Goal: Task Accomplishment & Management: Manage account settings

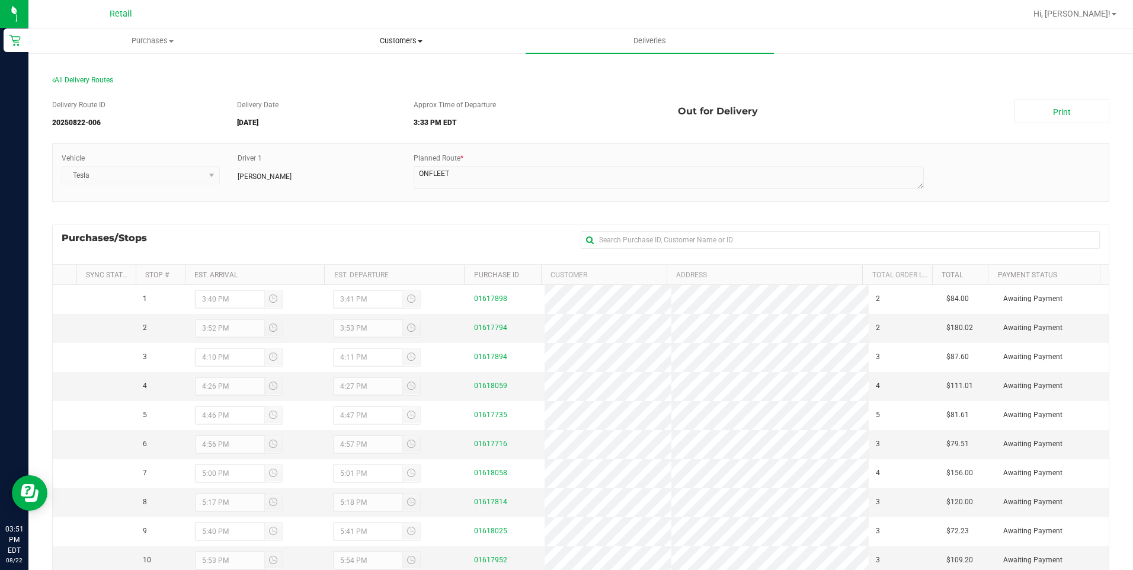
click at [421, 41] on span at bounding box center [420, 41] width 5 height 2
click at [412, 75] on li "All customers" at bounding box center [401, 72] width 248 height 14
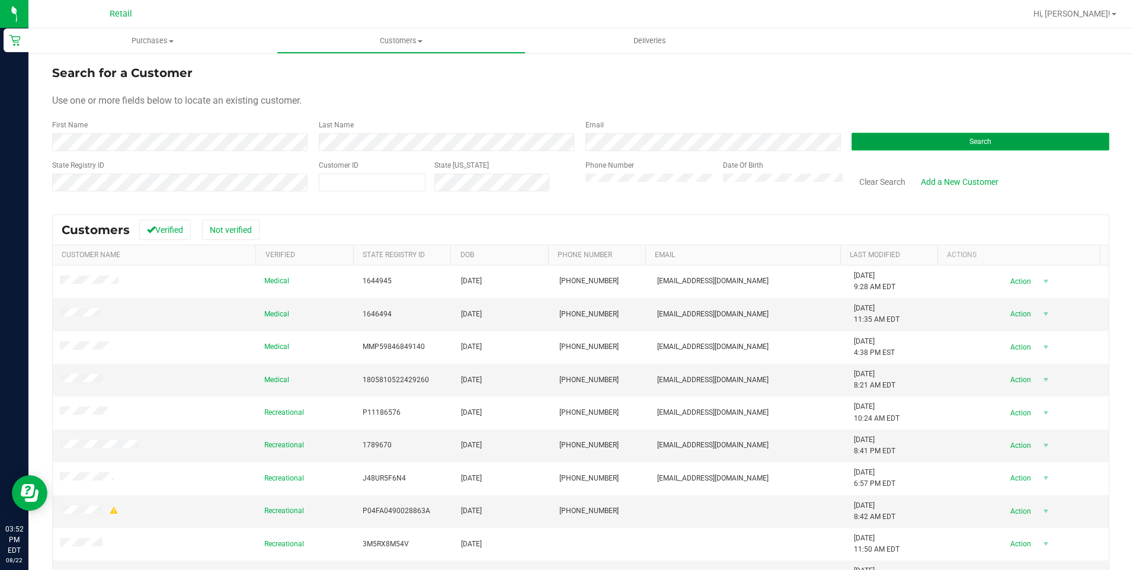
click at [1015, 139] on button "Search" at bounding box center [980, 142] width 258 height 18
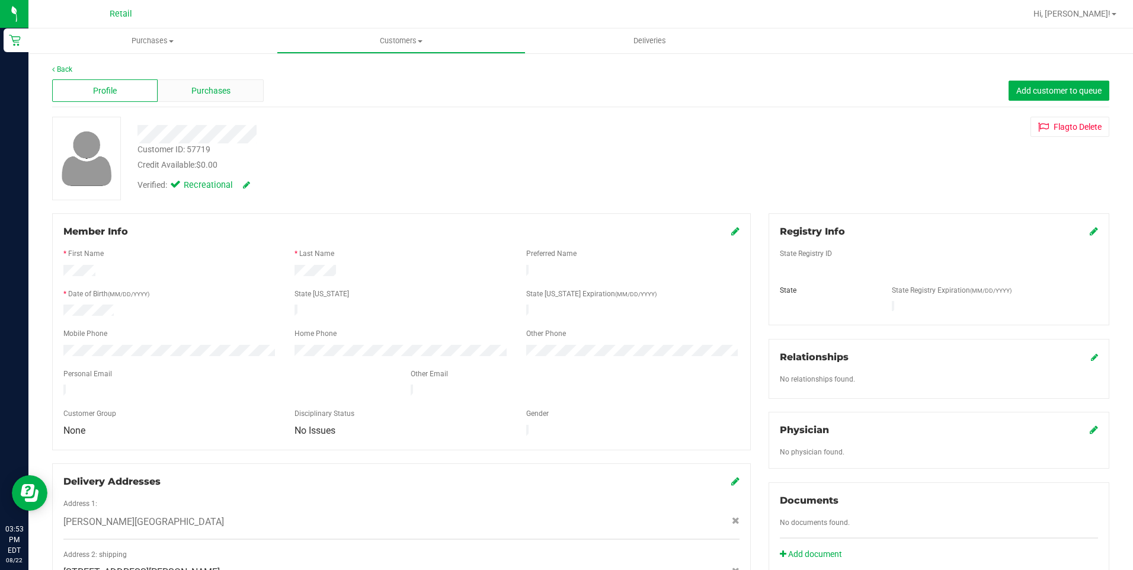
click at [232, 97] on div "Purchases" at bounding box center [210, 90] width 105 height 23
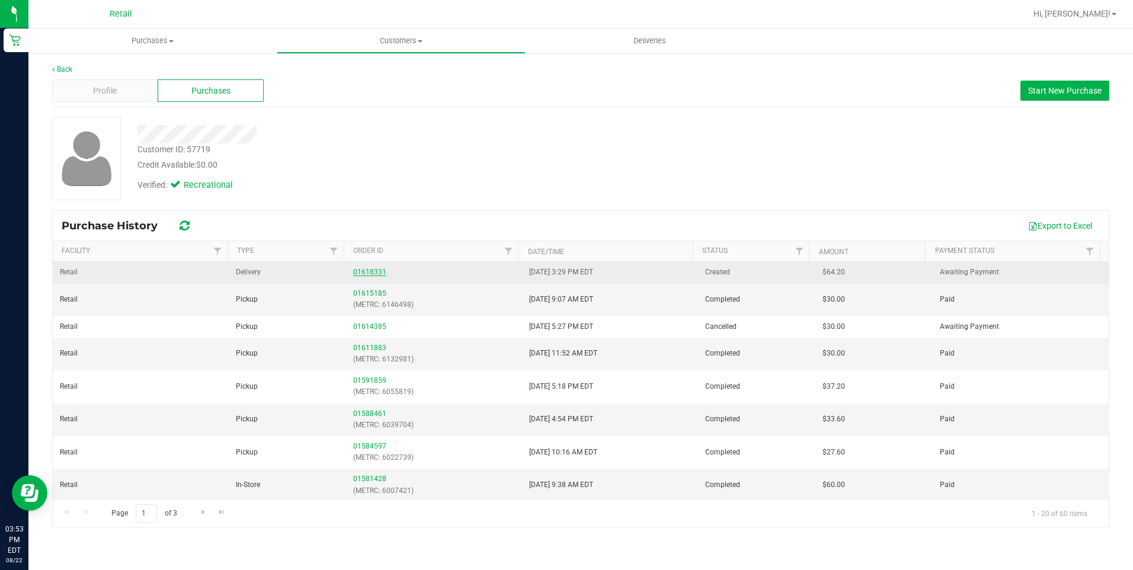
click at [374, 268] on link "01618331" at bounding box center [369, 272] width 33 height 8
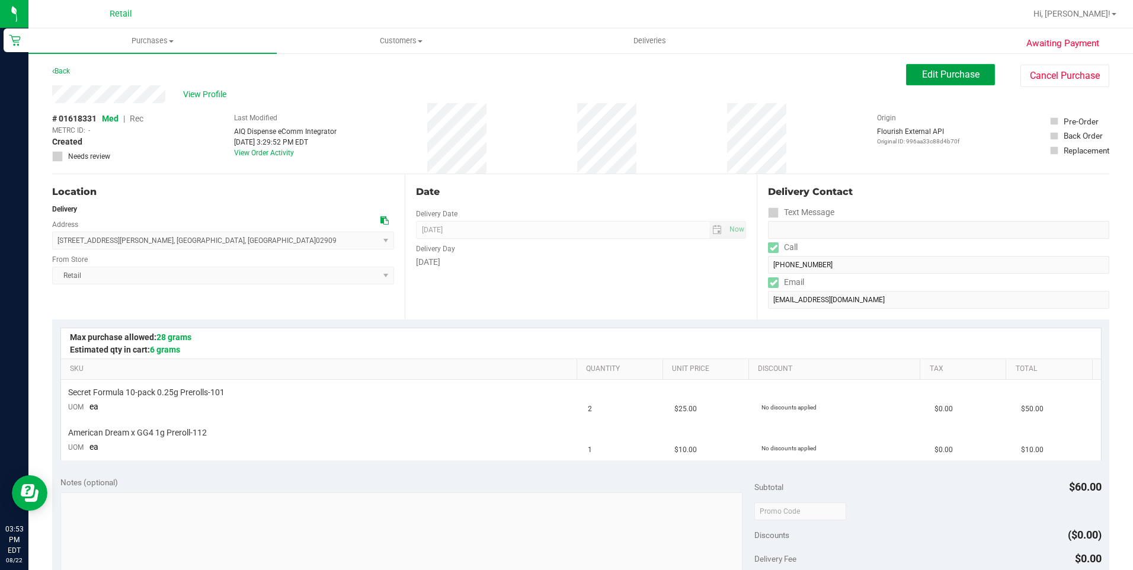
click at [948, 80] on button "Edit Purchase" at bounding box center [950, 74] width 89 height 21
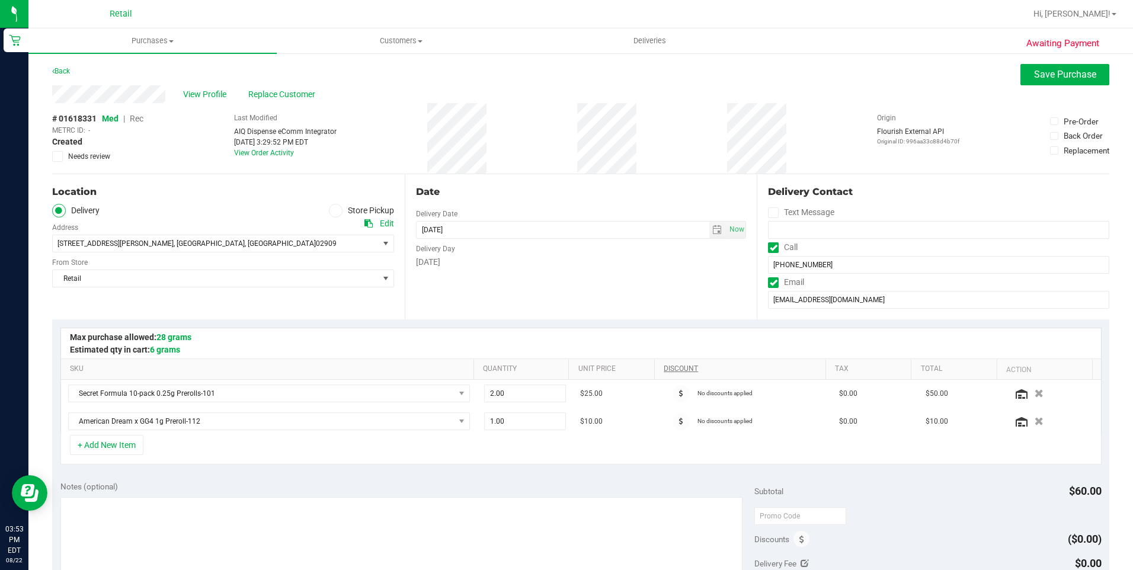
click at [139, 120] on span "Rec" at bounding box center [137, 118] width 14 height 9
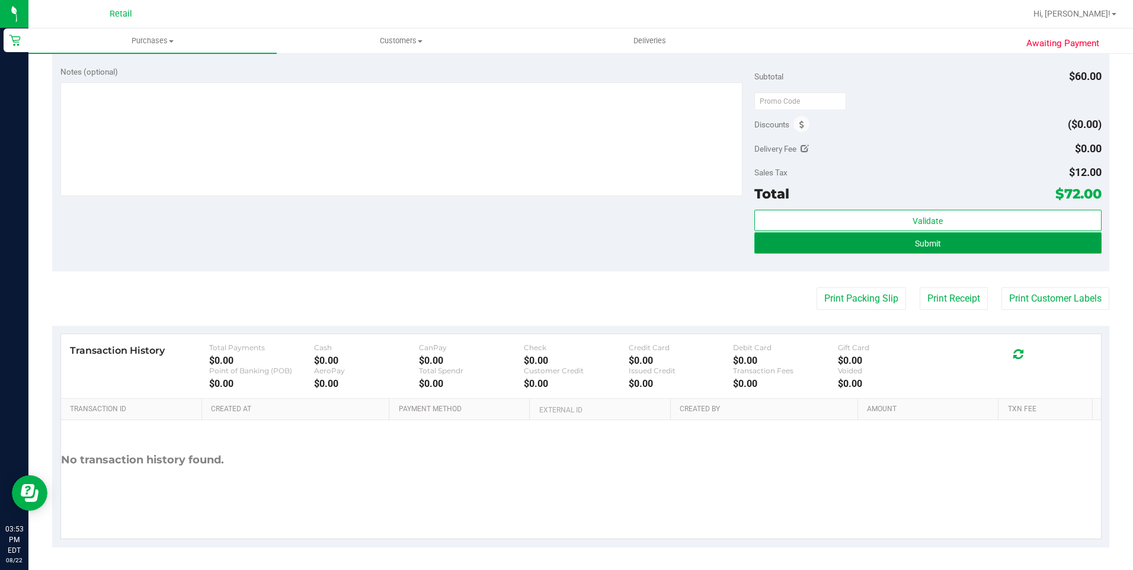
click at [967, 249] on button "Submit" at bounding box center [927, 242] width 347 height 21
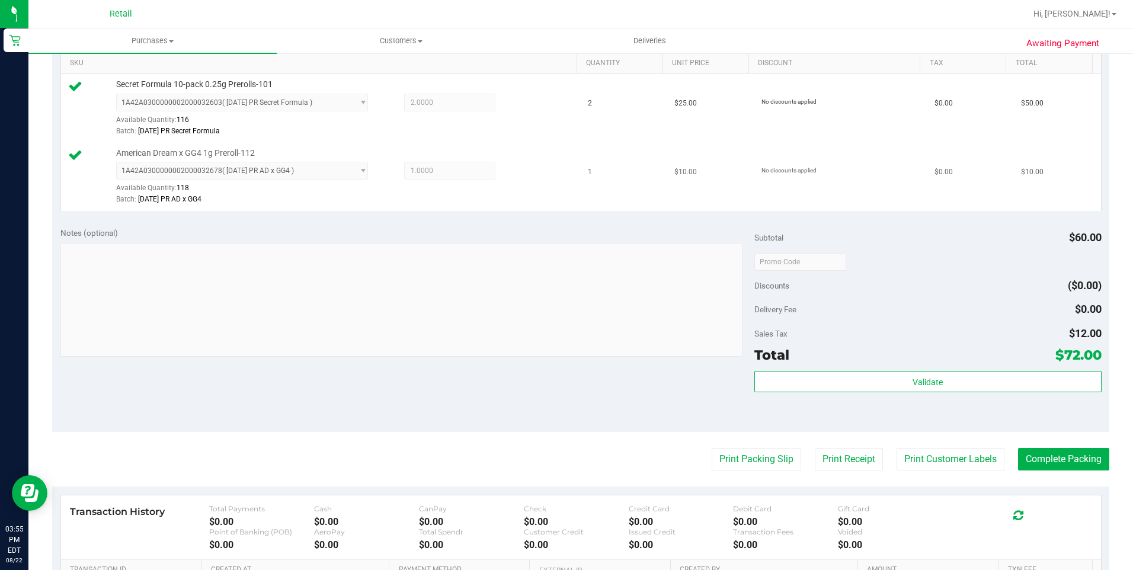
scroll to position [415, 0]
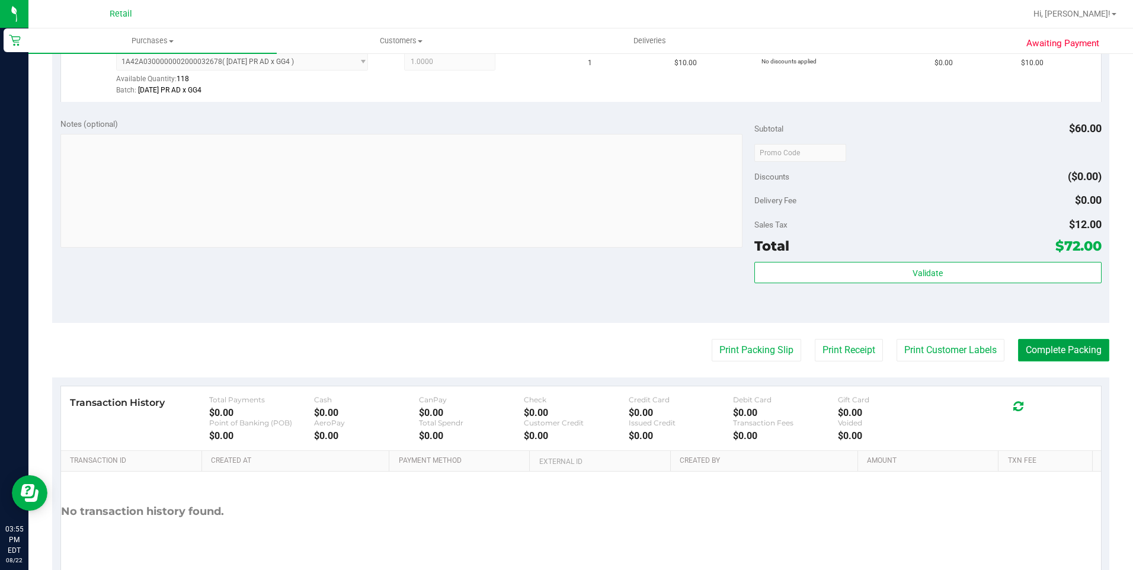
click at [1054, 356] on button "Complete Packing" at bounding box center [1063, 350] width 91 height 23
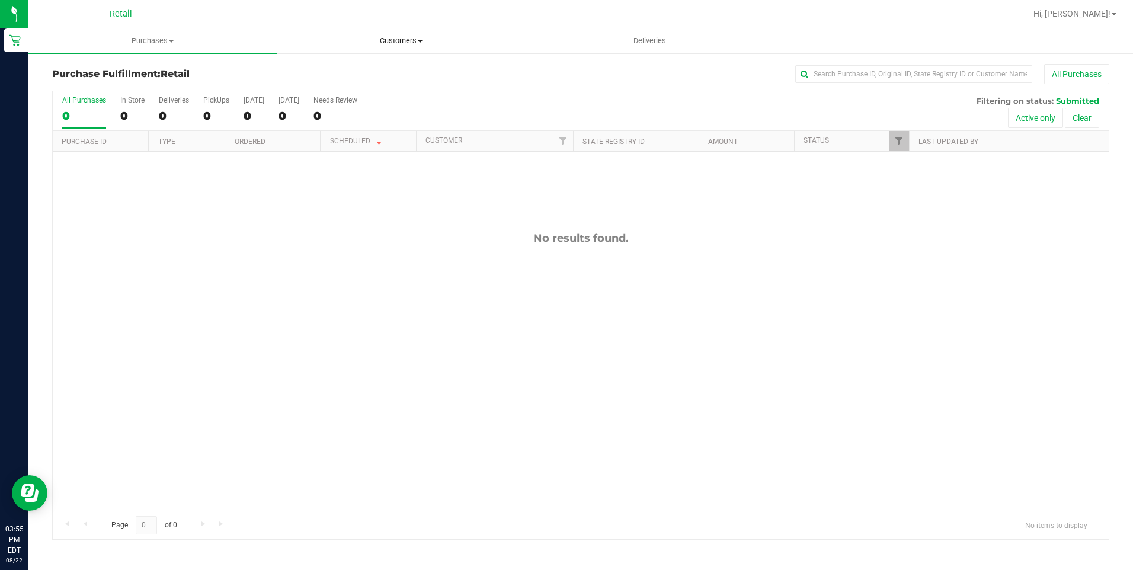
click at [416, 43] on span "Customers" at bounding box center [400, 41] width 247 height 11
click at [344, 69] on span "All customers" at bounding box center [319, 71] width 85 height 10
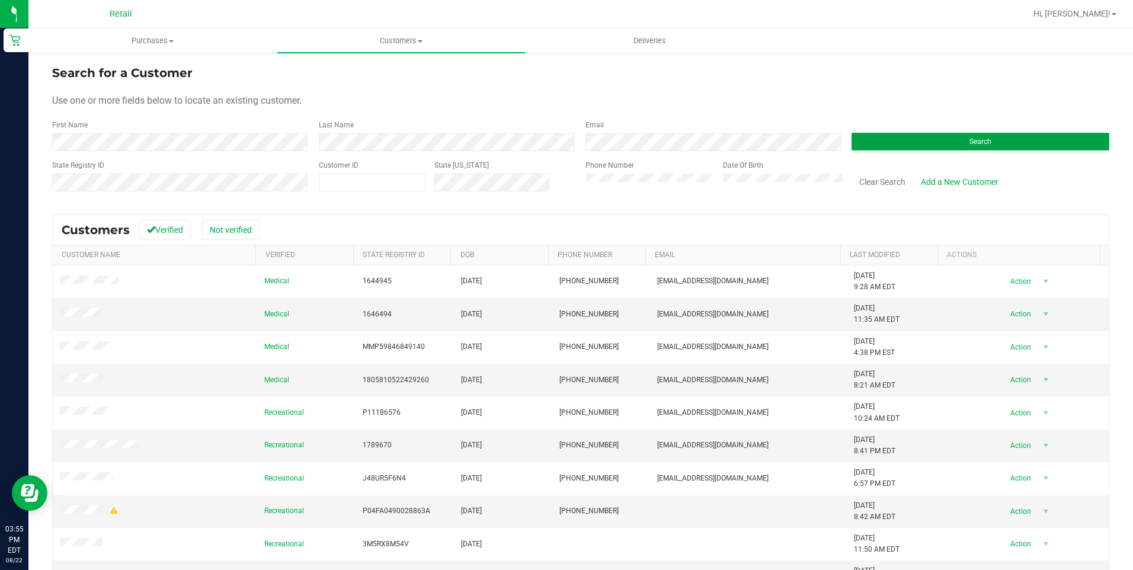
click at [1027, 149] on button "Search" at bounding box center [980, 142] width 258 height 18
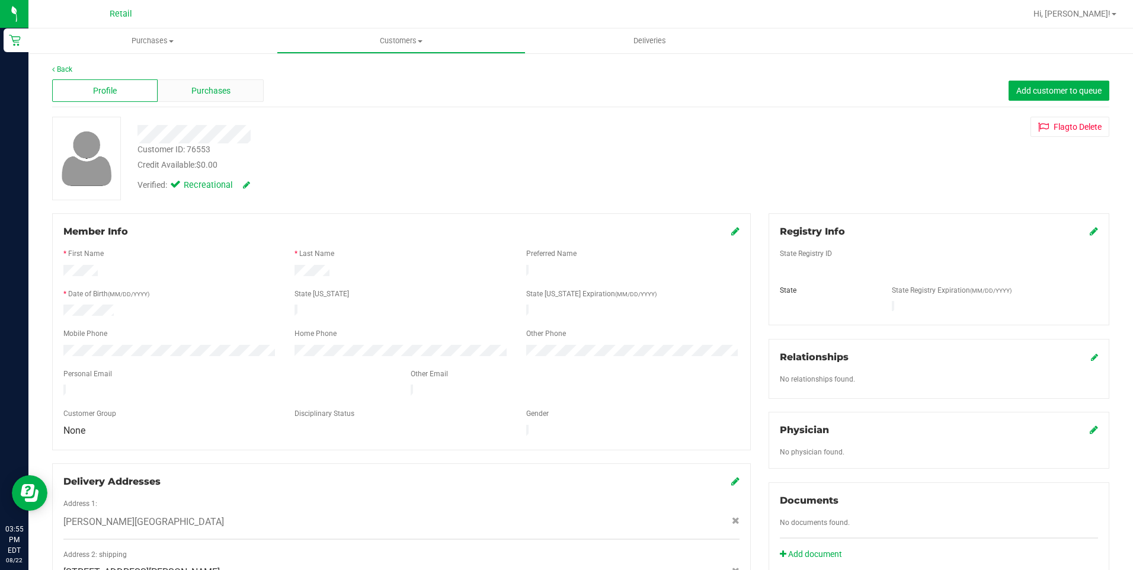
click at [210, 89] on span "Purchases" at bounding box center [210, 91] width 39 height 12
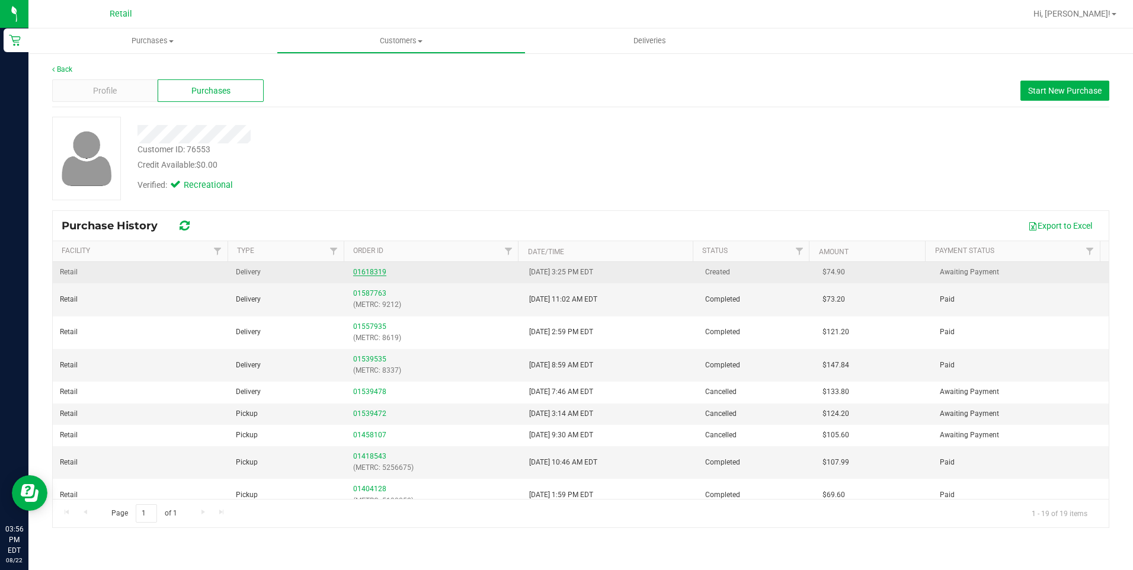
click at [368, 275] on link "01618319" at bounding box center [369, 272] width 33 height 8
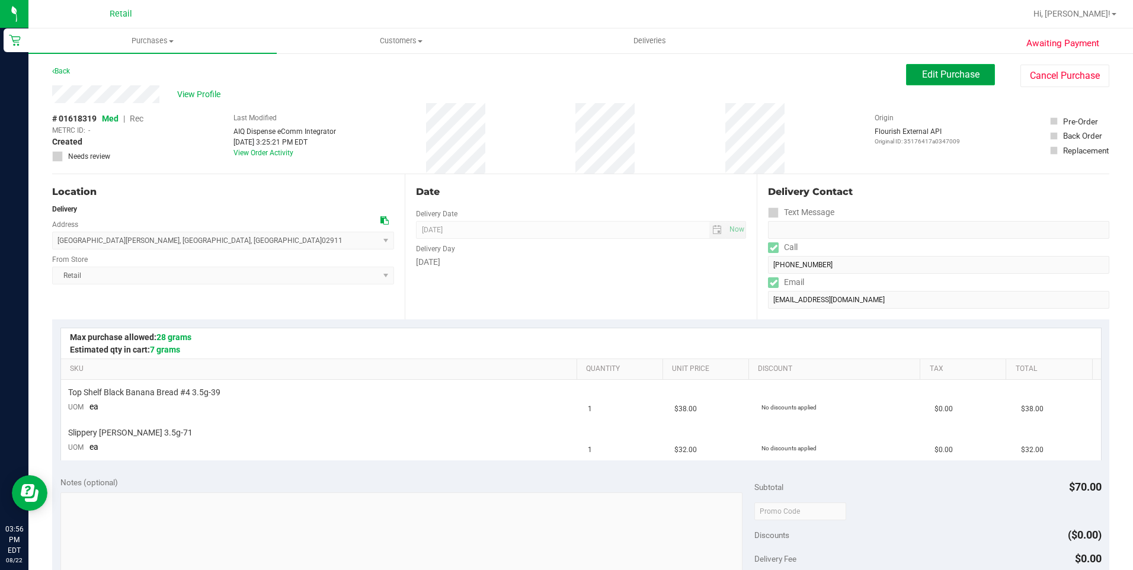
click at [954, 70] on span "Edit Purchase" at bounding box center [950, 74] width 57 height 11
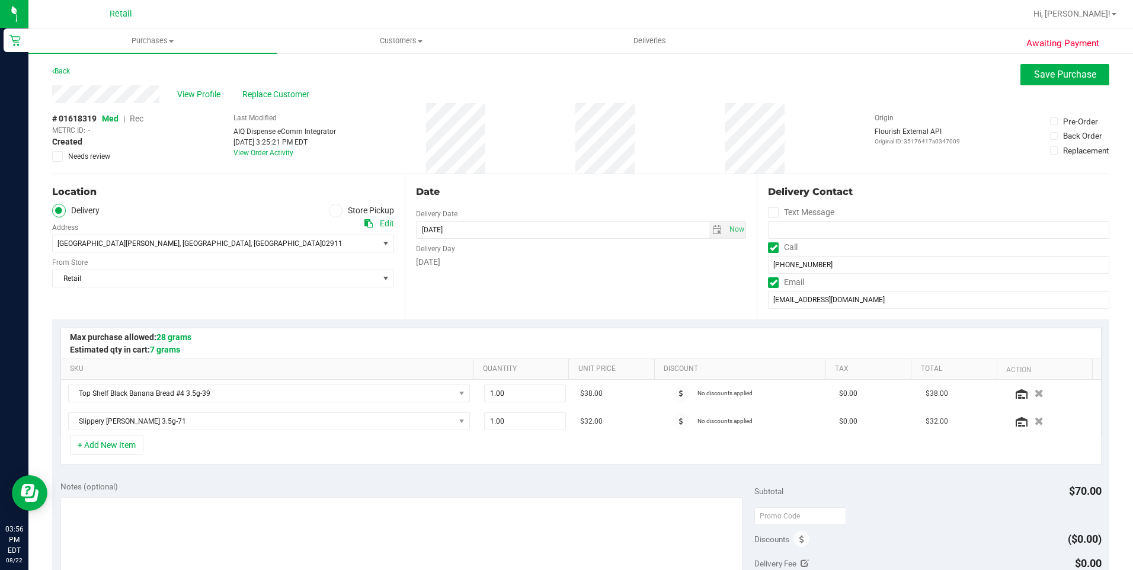
click at [142, 119] on span "Rec" at bounding box center [137, 118] width 14 height 9
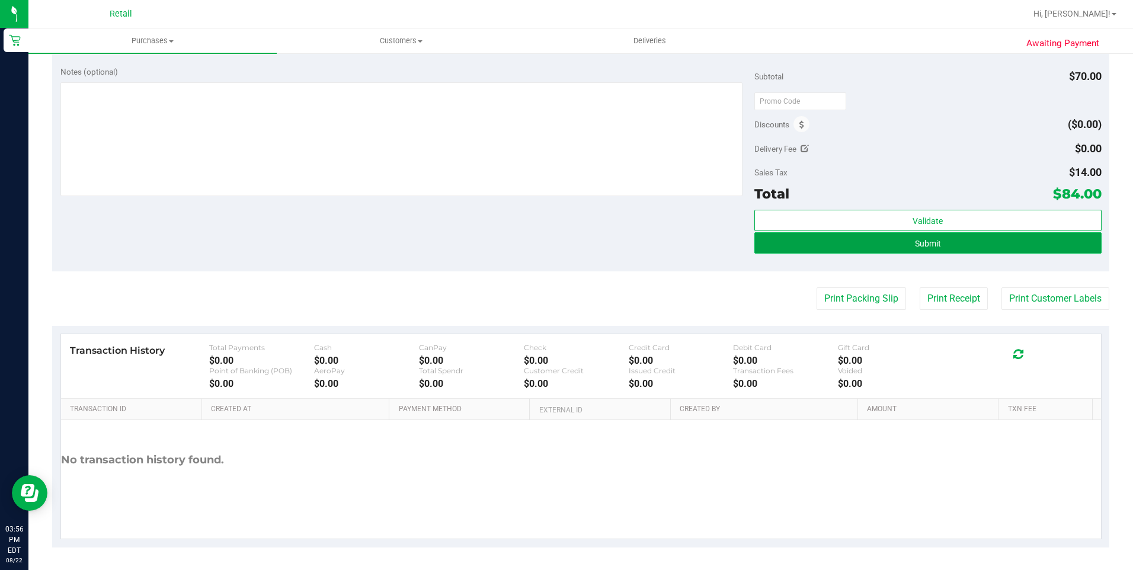
click at [977, 241] on button "Submit" at bounding box center [927, 242] width 347 height 21
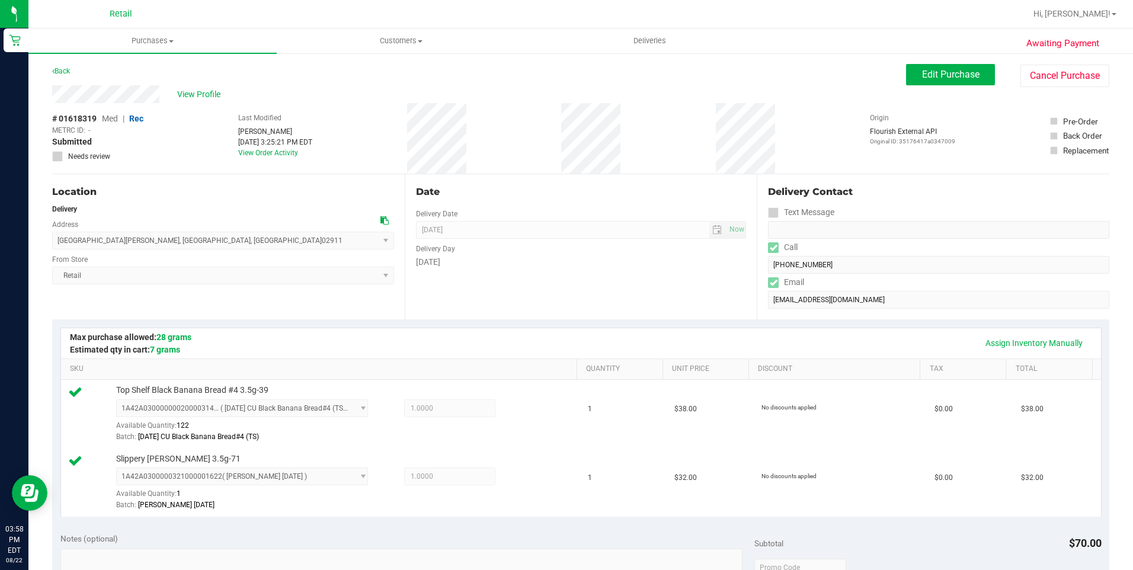
click at [161, 101] on div "View Profile" at bounding box center [479, 94] width 854 height 18
drag, startPoint x: 57, startPoint y: 241, endPoint x: 213, endPoint y: 243, distance: 155.8
click at [213, 243] on span "[GEOGRAPHIC_DATA][PERSON_NAME] , [GEOGRAPHIC_DATA] , [GEOGRAPHIC_DATA] 02911 Se…" at bounding box center [223, 241] width 342 height 18
copy span "[STREET_ADDRESS][PERSON_NAME]"
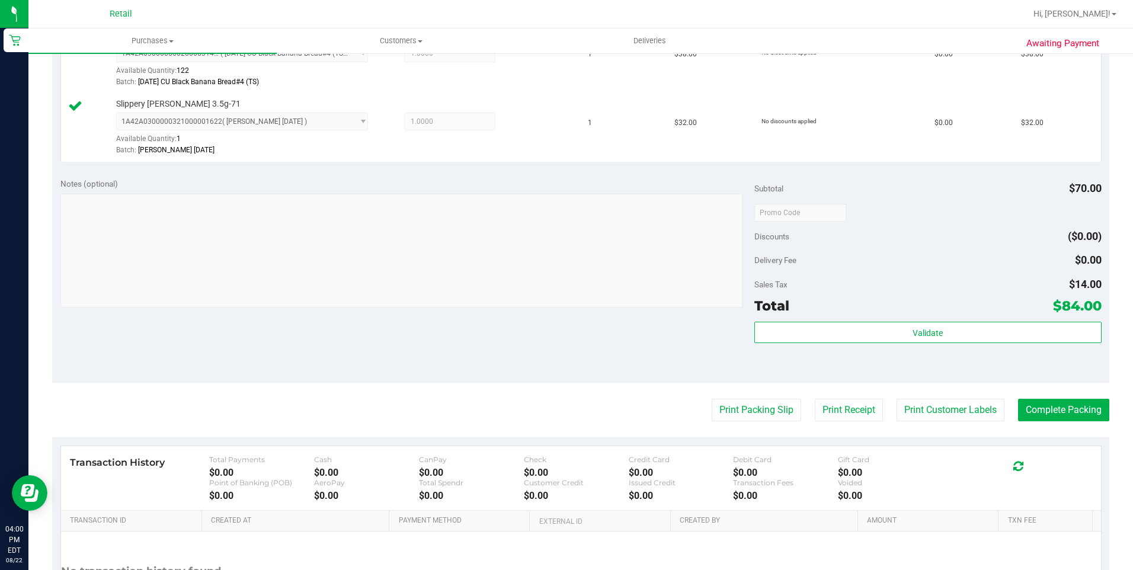
scroll to position [355, 0]
click at [1052, 412] on button "Complete Packing" at bounding box center [1063, 409] width 91 height 23
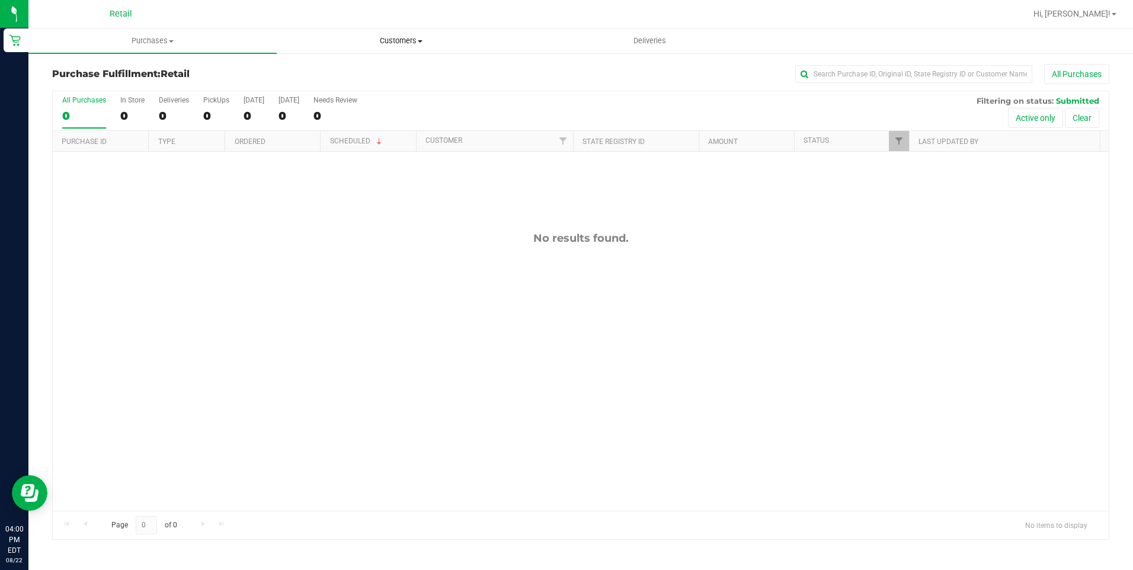
click at [395, 47] on uib-tab-heading "Customers All customers Add a new customer All physicians" at bounding box center [400, 41] width 247 height 24
click at [387, 65] on li "All customers" at bounding box center [401, 72] width 248 height 14
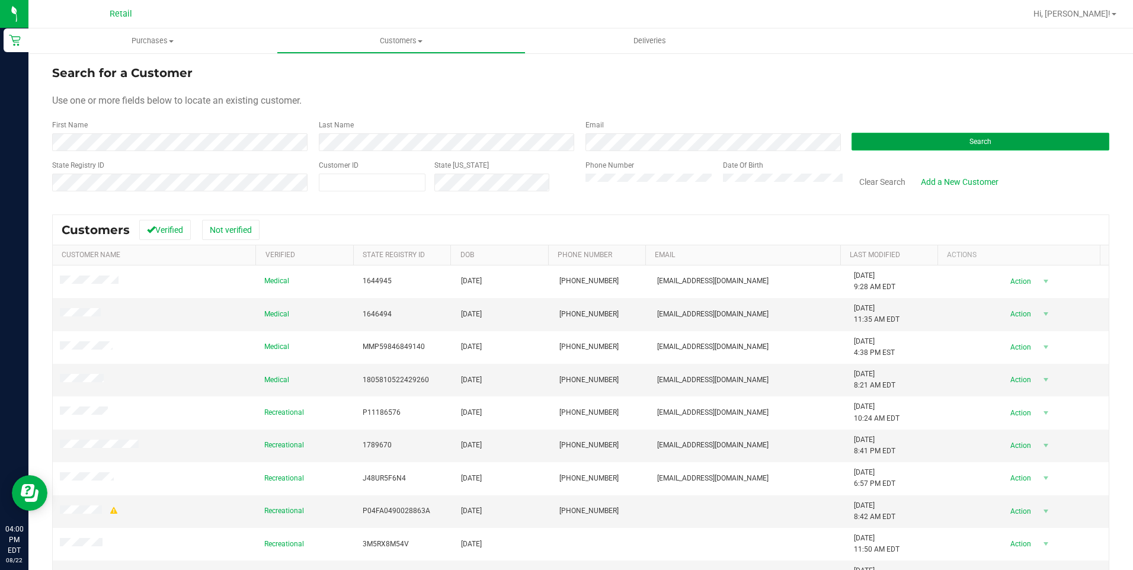
drag, startPoint x: 889, startPoint y: 136, endPoint x: 897, endPoint y: 133, distance: 8.3
click at [893, 134] on button "Search" at bounding box center [980, 142] width 258 height 18
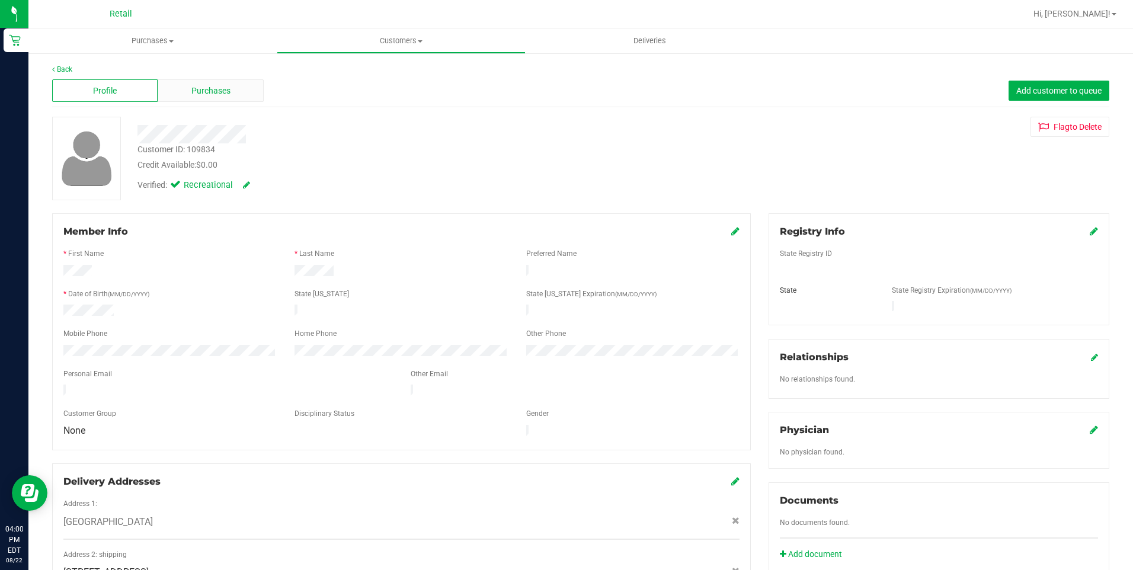
click at [215, 86] on span "Purchases" at bounding box center [210, 91] width 39 height 12
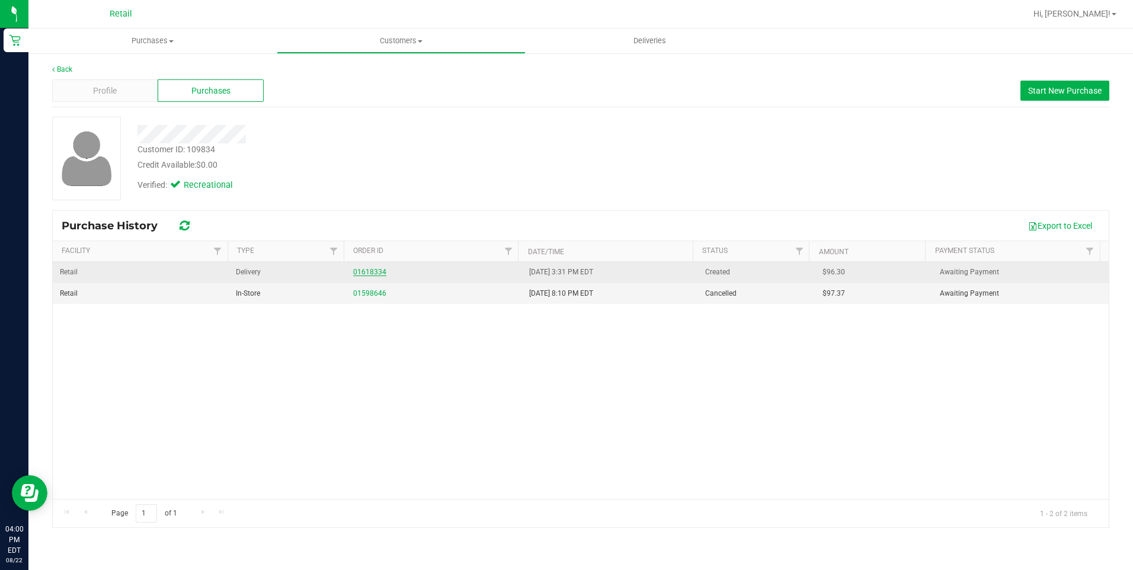
click at [363, 268] on link "01618334" at bounding box center [369, 272] width 33 height 8
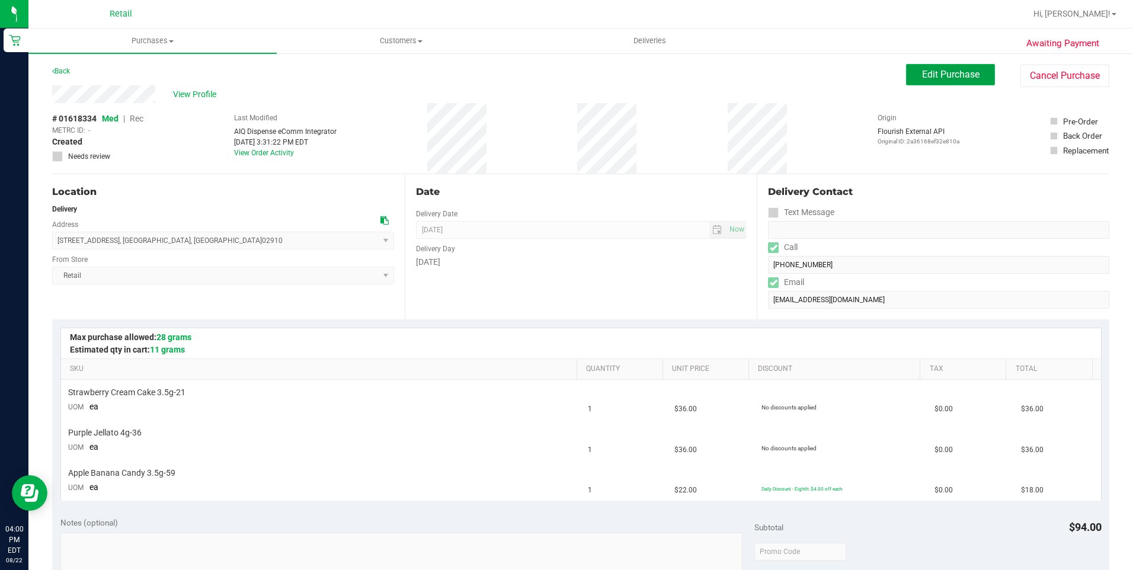
click at [935, 77] on span "Edit Purchase" at bounding box center [950, 74] width 57 height 11
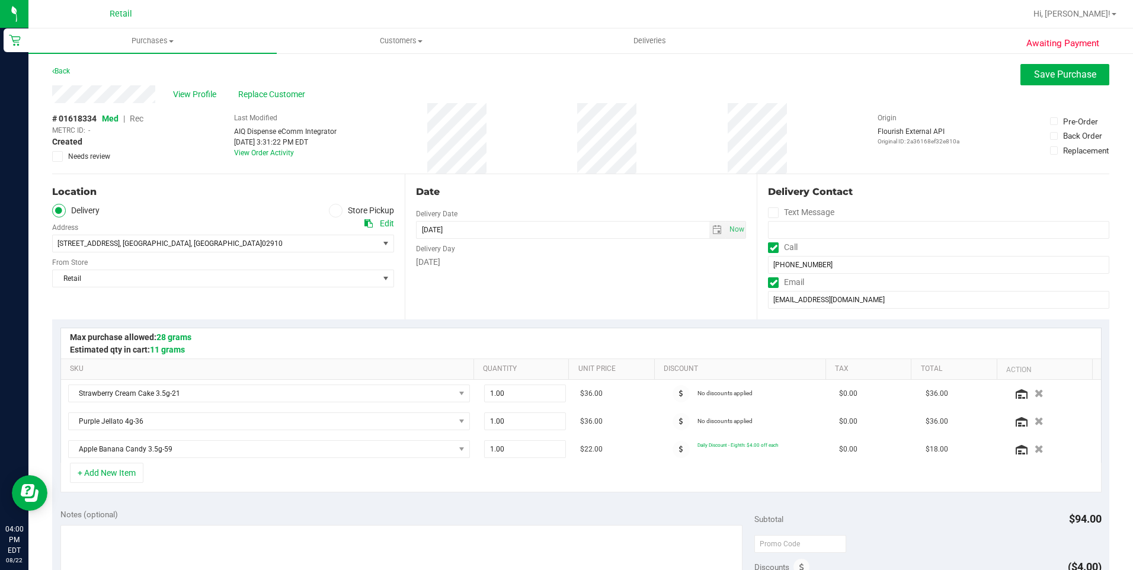
click at [138, 117] on span "Rec" at bounding box center [137, 118] width 14 height 9
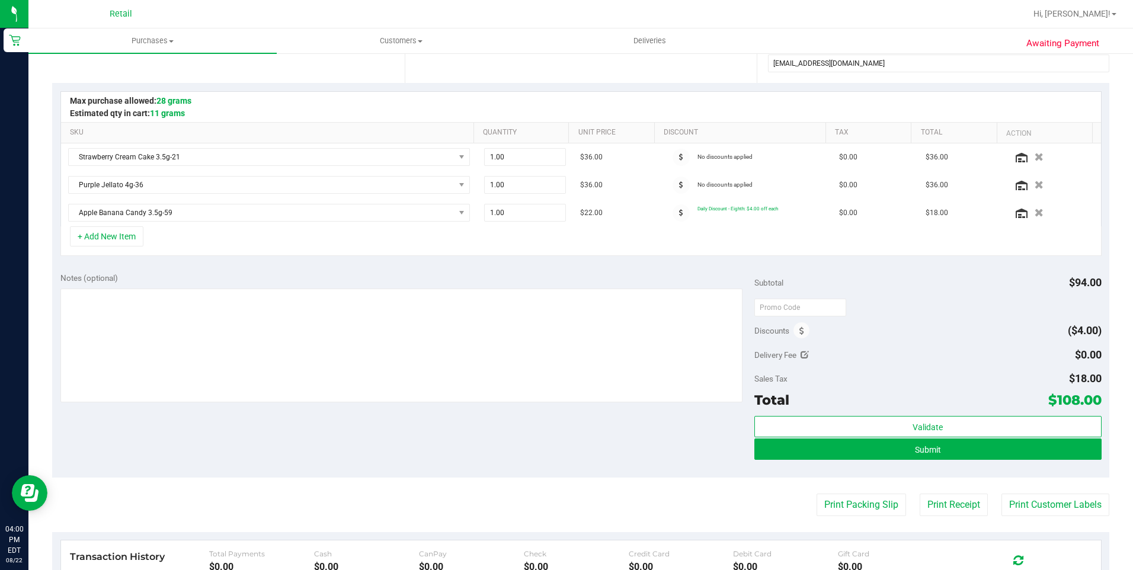
scroll to position [237, 0]
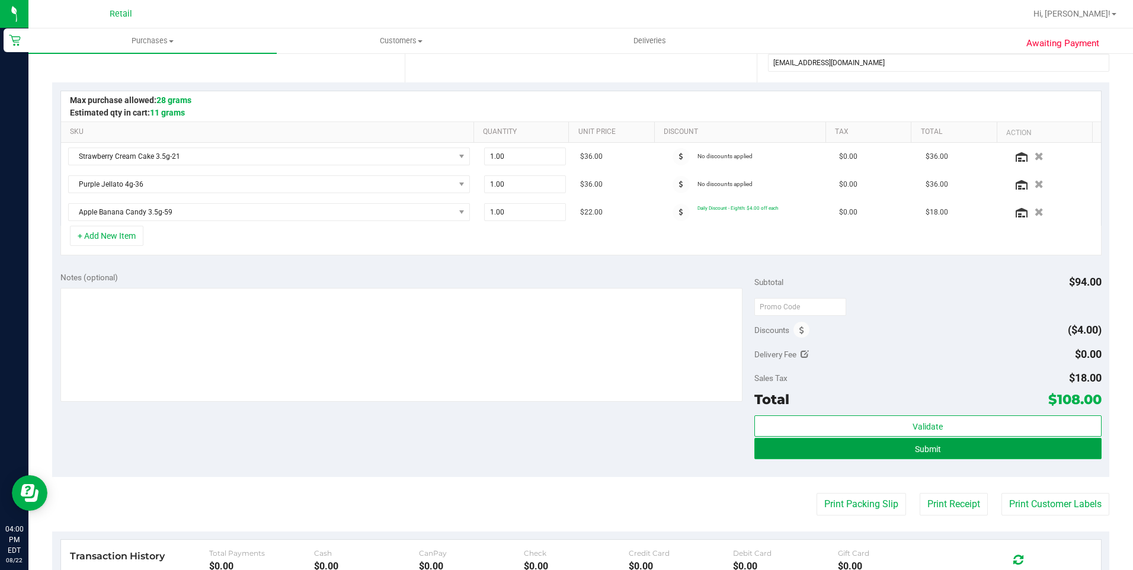
click at [957, 450] on button "Submit" at bounding box center [927, 448] width 347 height 21
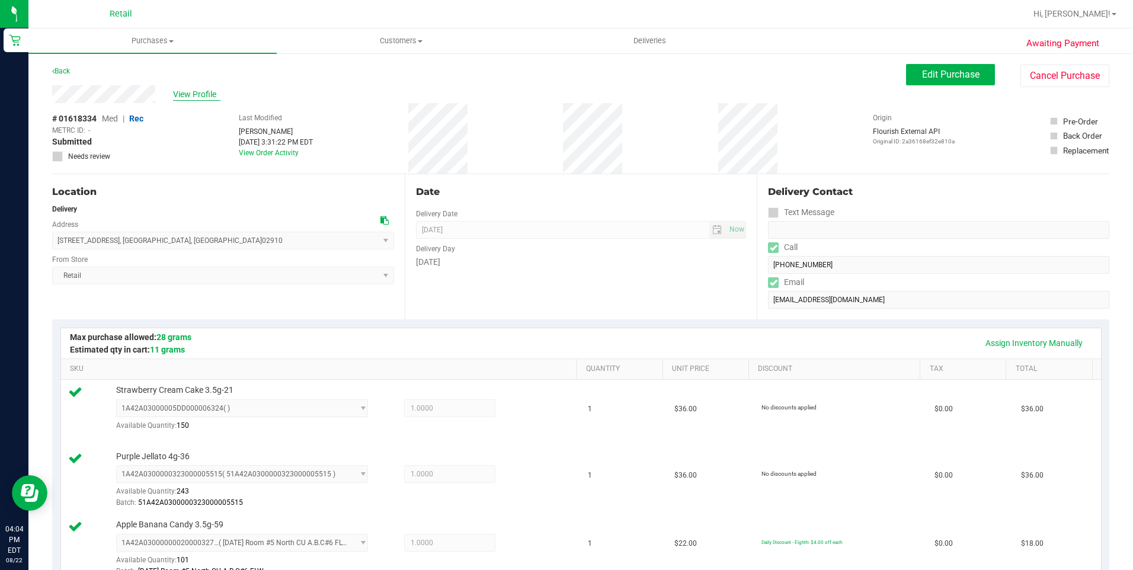
drag, startPoint x: 50, startPoint y: 97, endPoint x: 174, endPoint y: 95, distance: 123.8
click at [174, 95] on div "Awaiting Payment Back Edit Purchase Cancel Purchase View Profile # 01618334 Med…" at bounding box center [580, 577] width 1104 height 1051
drag, startPoint x: 60, startPoint y: 238, endPoint x: 160, endPoint y: 243, distance: 100.3
click at [160, 243] on span "[STREET_ADDRESS] , [GEOGRAPHIC_DATA] , [GEOGRAPHIC_DATA] 02910 Select address […" at bounding box center [223, 241] width 342 height 18
drag, startPoint x: 160, startPoint y: 243, endPoint x: 59, endPoint y: 241, distance: 101.3
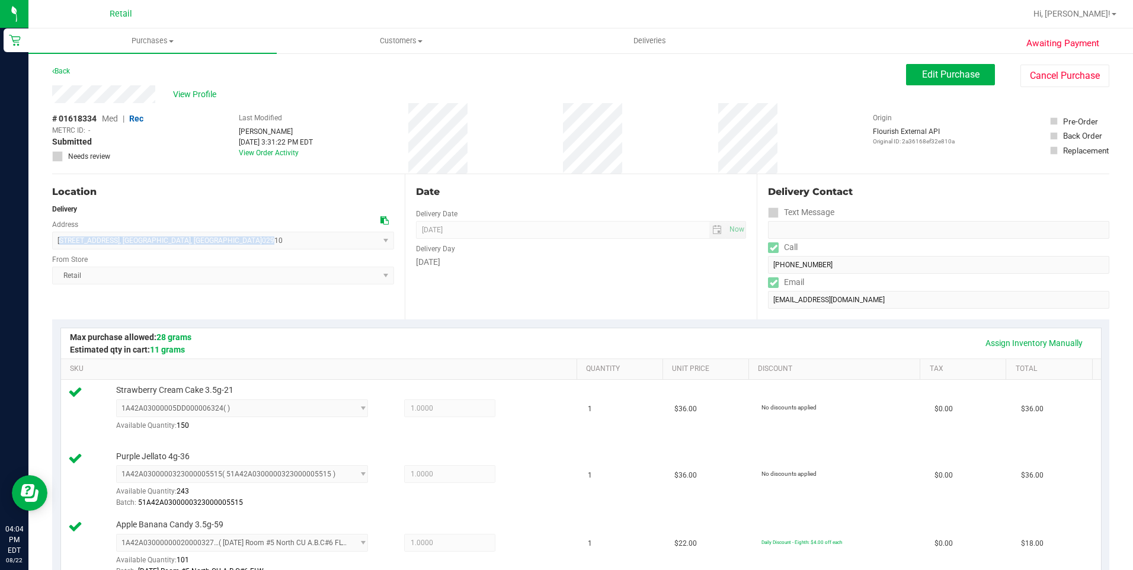
click at [59, 241] on span "[STREET_ADDRESS] , [GEOGRAPHIC_DATA] , [GEOGRAPHIC_DATA] 02910 Select address […" at bounding box center [223, 241] width 342 height 18
drag, startPoint x: 59, startPoint y: 241, endPoint x: 187, endPoint y: 239, distance: 128.0
copy span "[STREET_ADDRESS]"
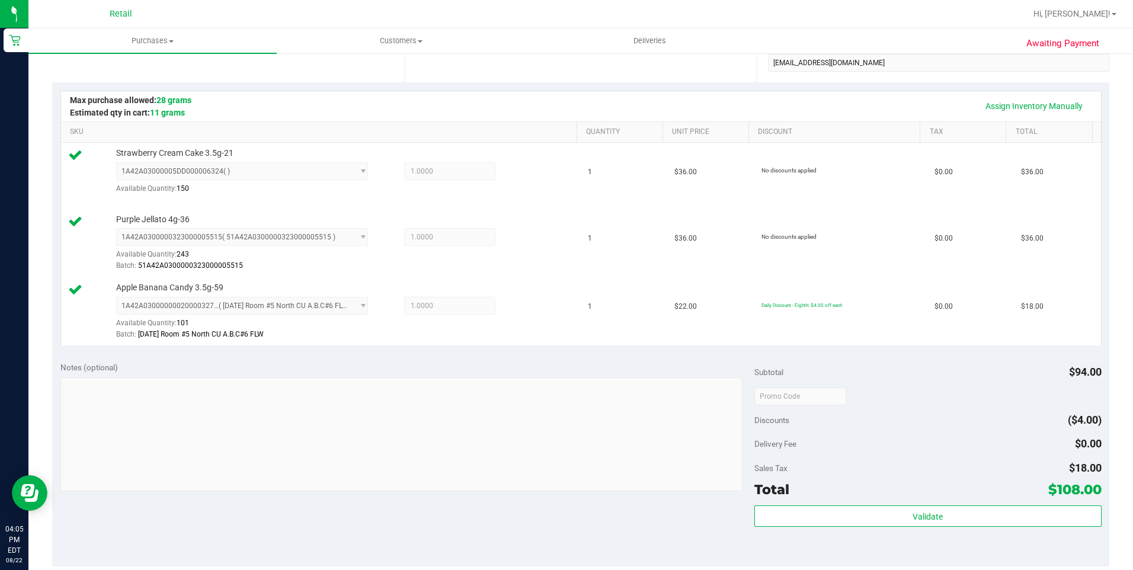
scroll to position [474, 0]
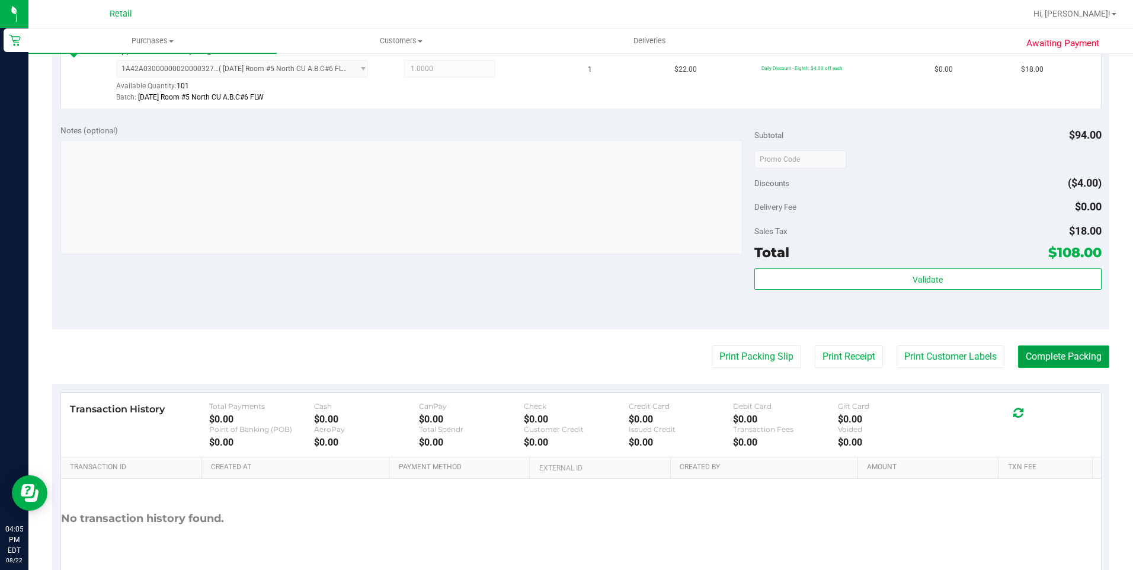
click at [1028, 357] on button "Complete Packing" at bounding box center [1063, 356] width 91 height 23
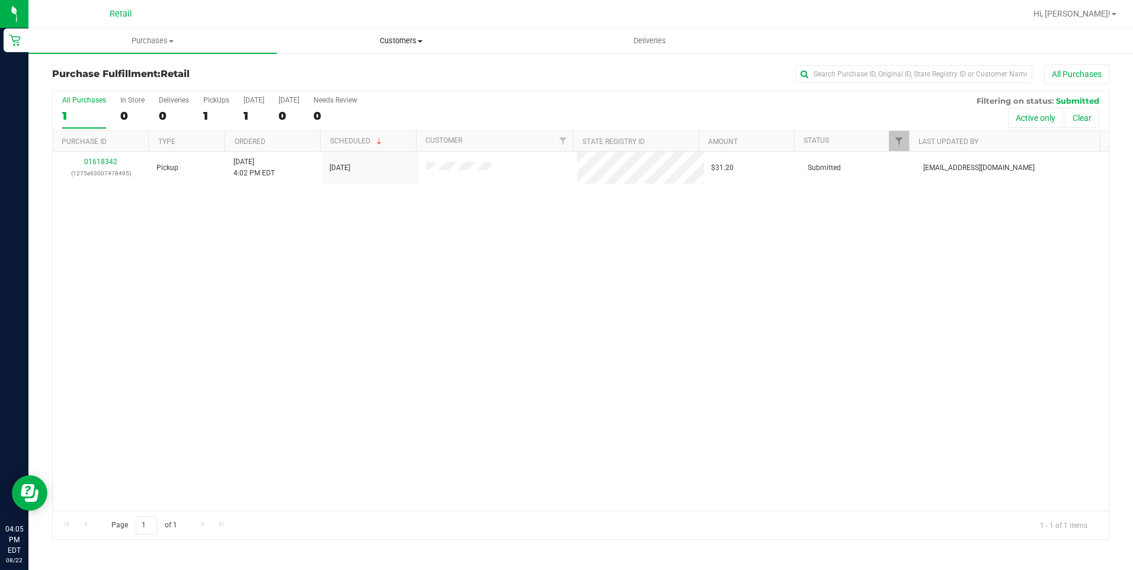
click at [385, 37] on span "Customers" at bounding box center [400, 41] width 247 height 11
click at [377, 65] on li "All customers" at bounding box center [401, 72] width 248 height 14
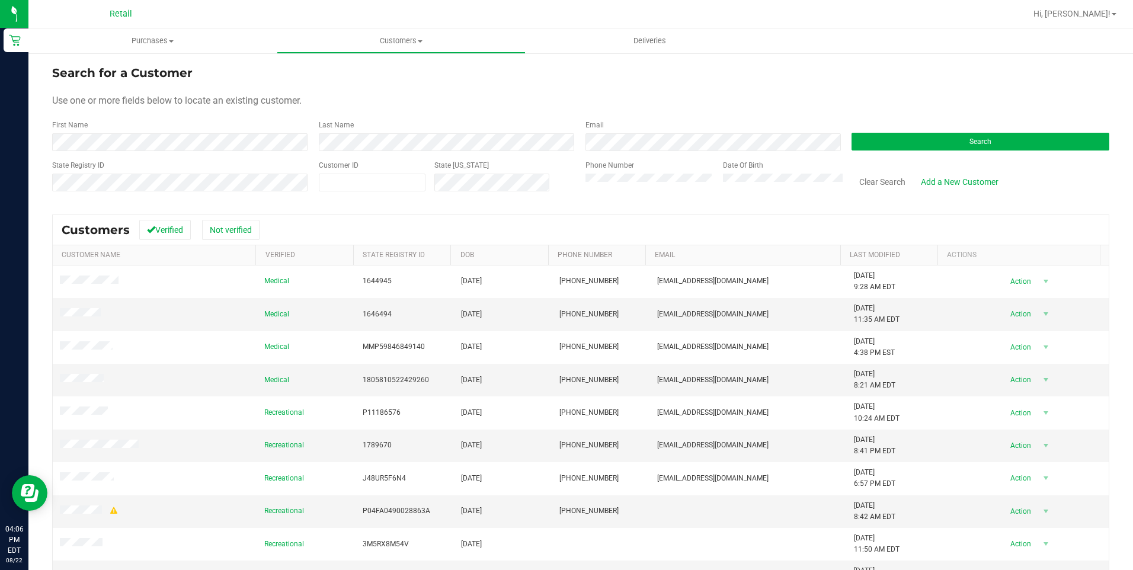
click at [475, 152] on form "Search for a Customer Use one or more fields below to locate an existing custom…" at bounding box center [580, 133] width 1057 height 138
click at [898, 147] on button "Search" at bounding box center [980, 142] width 258 height 18
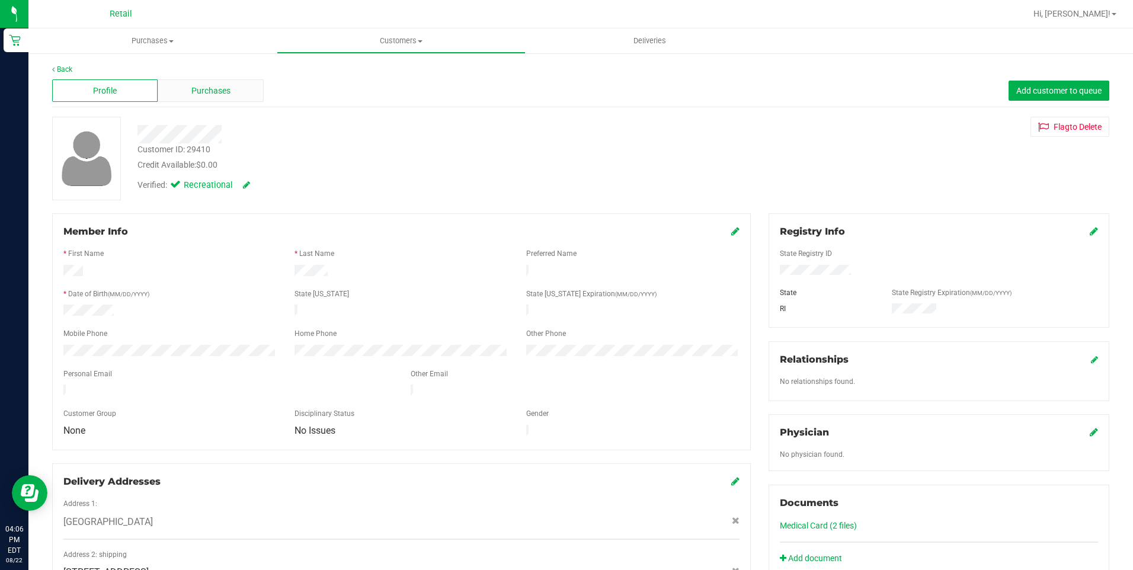
click at [238, 95] on div "Purchases" at bounding box center [210, 90] width 105 height 23
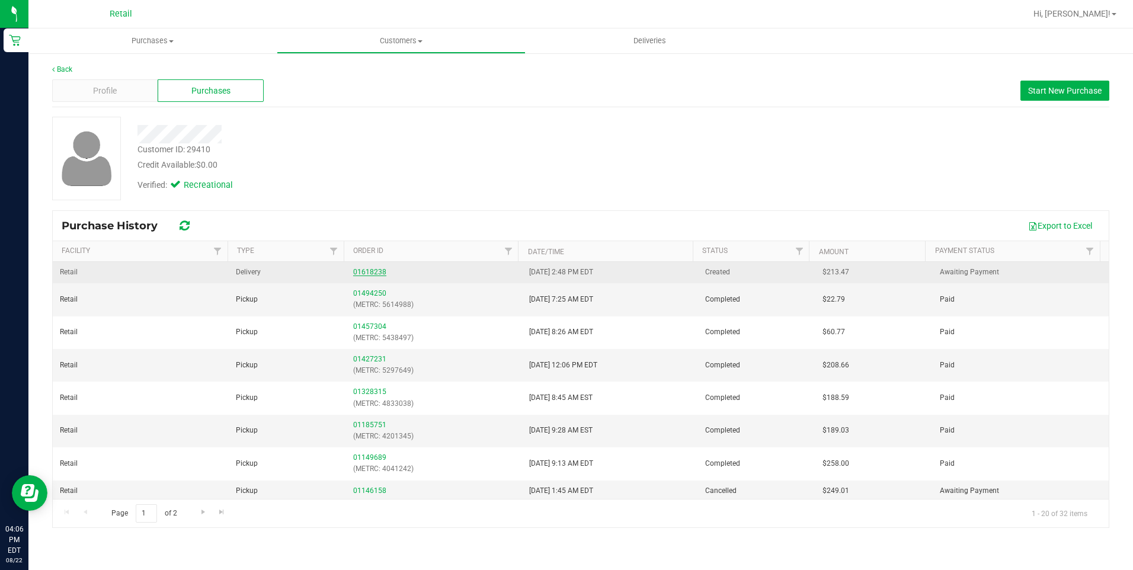
click at [374, 271] on link "01618238" at bounding box center [369, 272] width 33 height 8
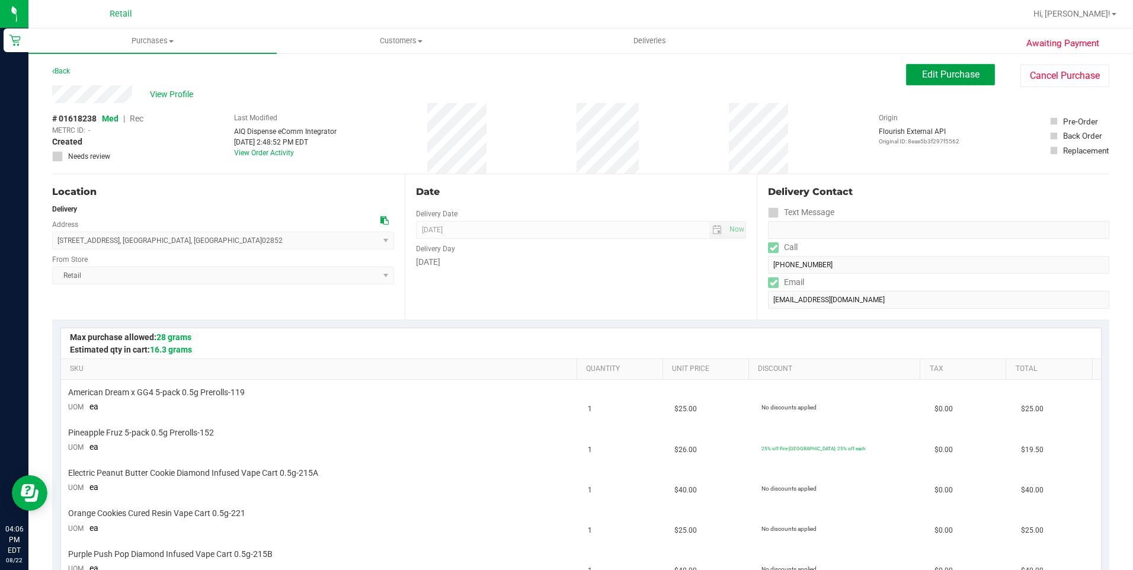
click at [930, 79] on span "Edit Purchase" at bounding box center [950, 74] width 57 height 11
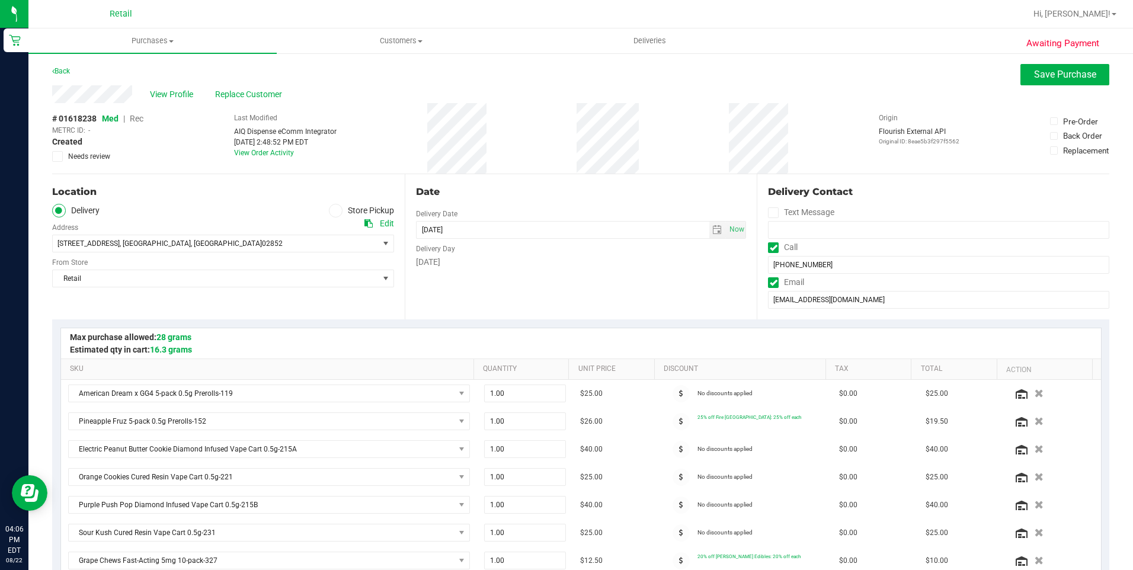
click at [137, 116] on span "Rec" at bounding box center [137, 118] width 14 height 9
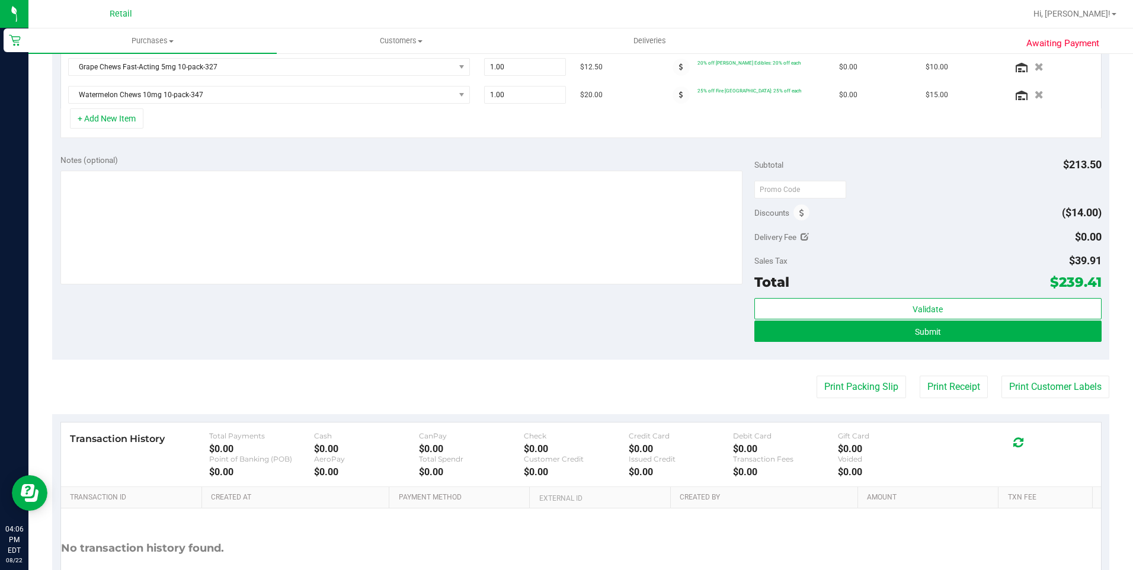
scroll to position [533, 0]
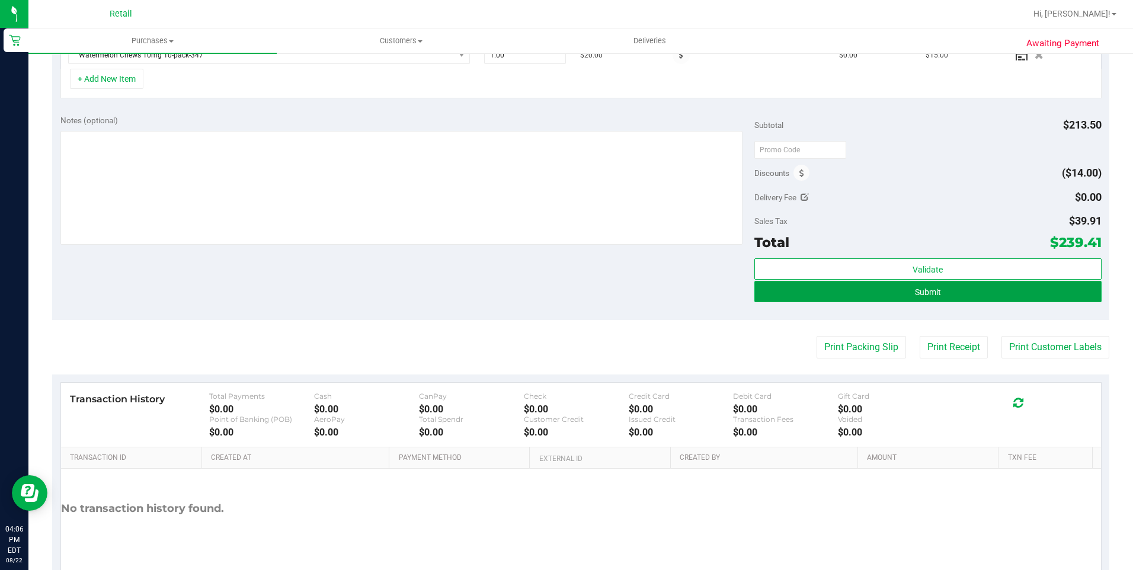
click at [991, 297] on button "Submit" at bounding box center [927, 291] width 347 height 21
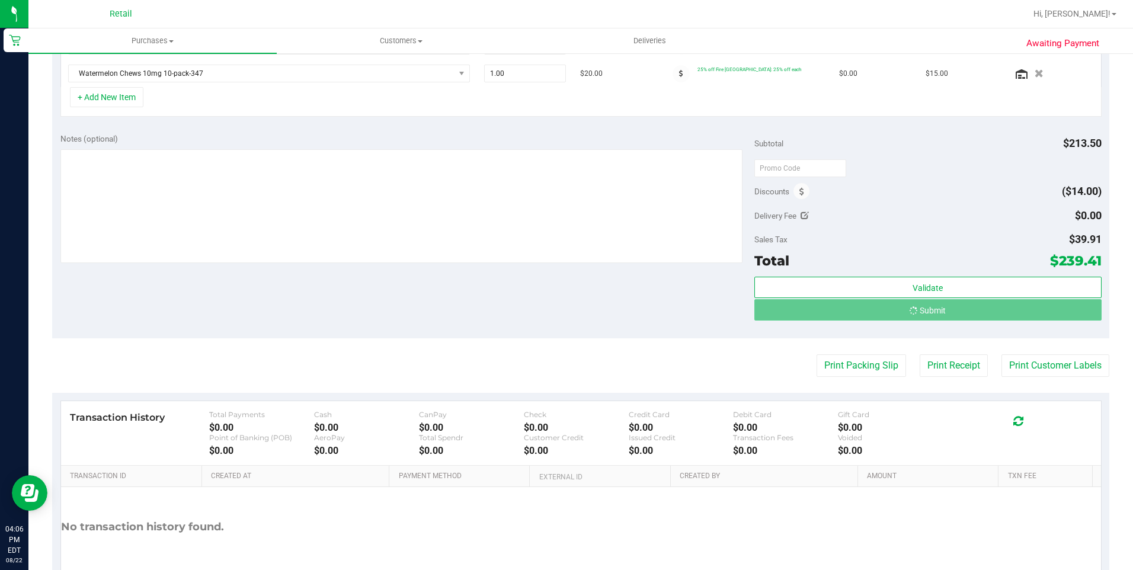
scroll to position [496, 0]
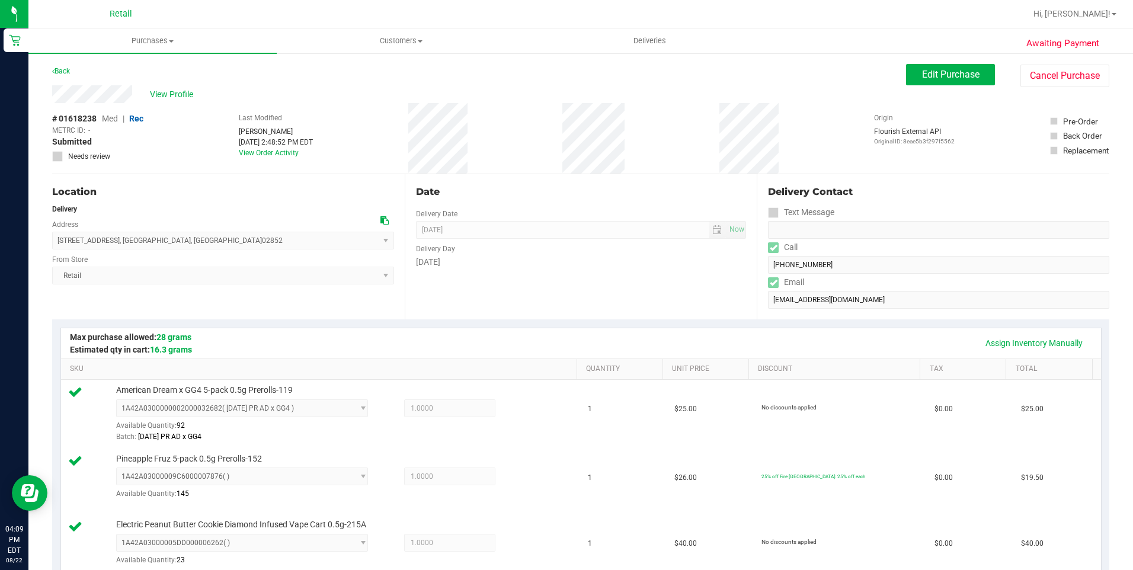
drag, startPoint x: 56, startPoint y: 241, endPoint x: 226, endPoint y: 239, distance: 170.0
click at [226, 239] on span "[STREET_ADDRESS] , [GEOGRAPHIC_DATA] , [GEOGRAPHIC_DATA] 02852 Select address S…" at bounding box center [223, 241] width 342 height 18
copy span "[STREET_ADDRESS]"
drag, startPoint x: 51, startPoint y: 89, endPoint x: 146, endPoint y: 96, distance: 95.6
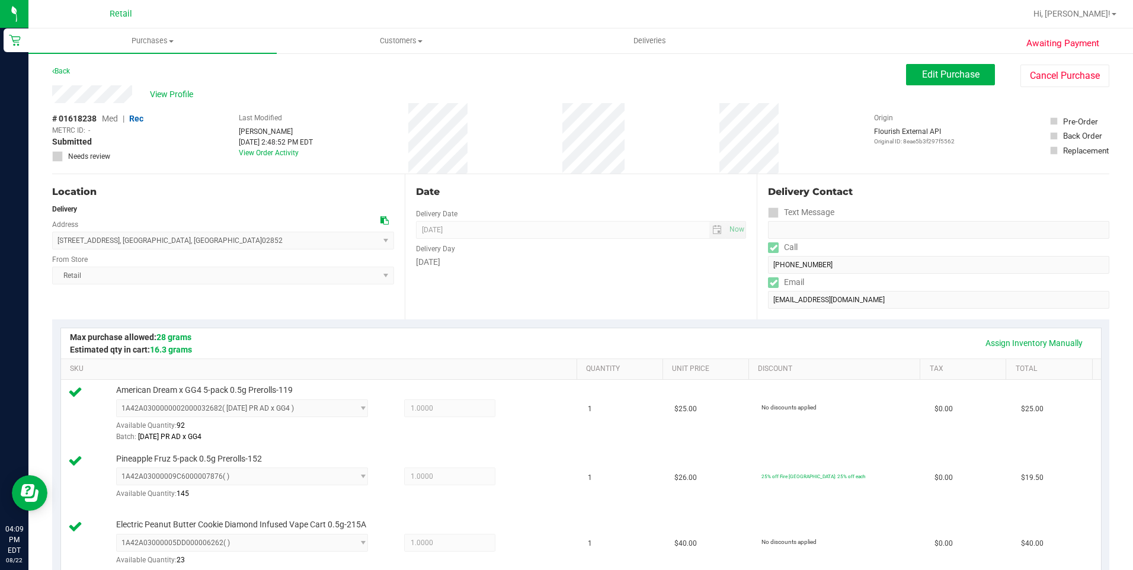
drag, startPoint x: 146, startPoint y: 96, endPoint x: 140, endPoint y: 96, distance: 6.5
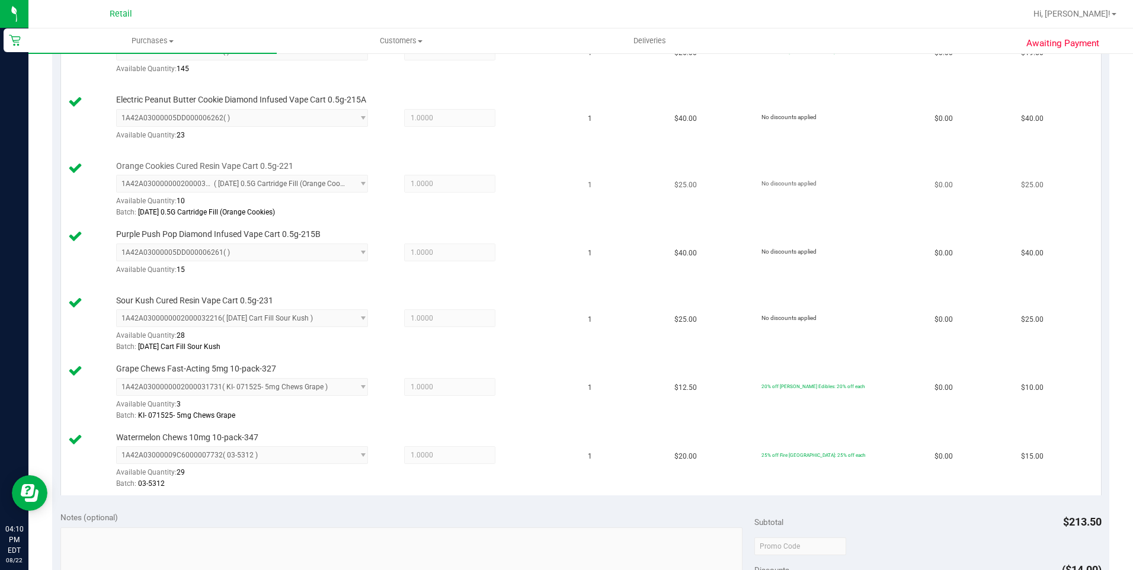
scroll to position [652, 0]
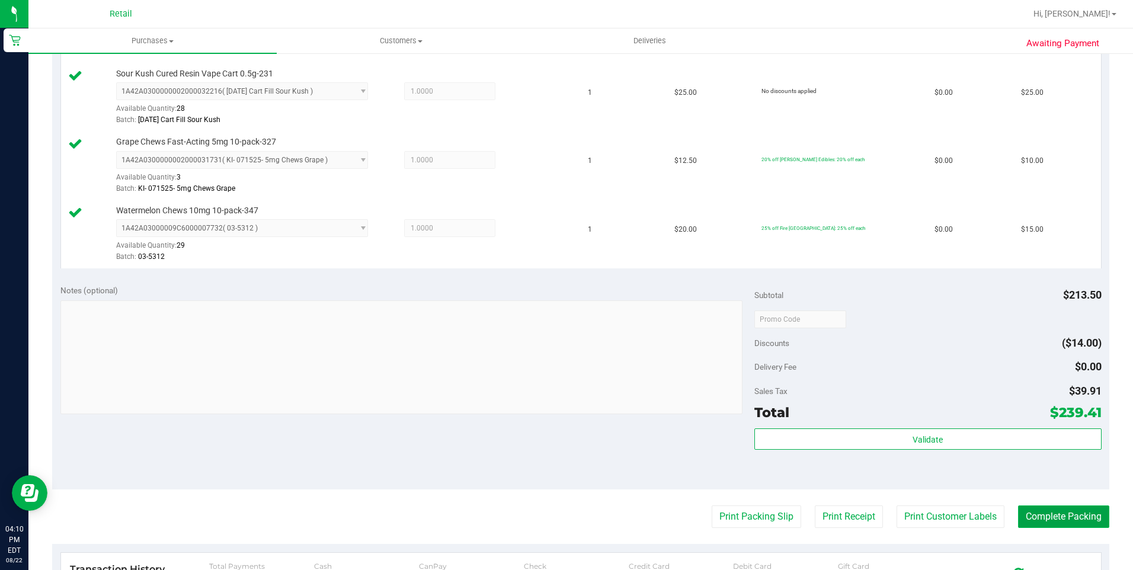
click at [1072, 523] on button "Complete Packing" at bounding box center [1063, 516] width 91 height 23
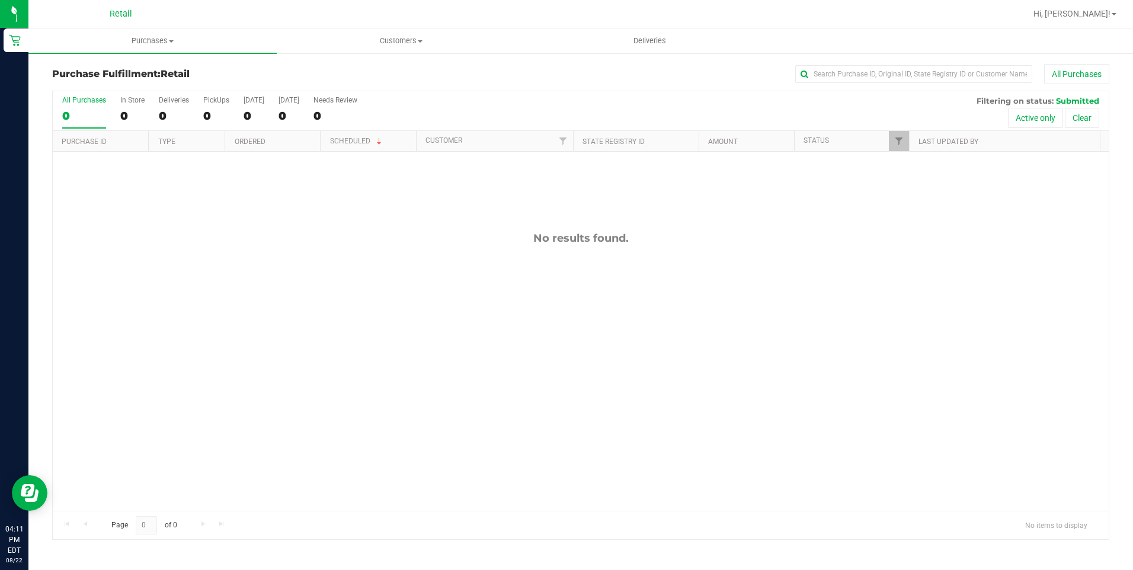
click at [405, 28] on link "Customers All customers Add a new customer All physicians" at bounding box center [401, 40] width 248 height 25
click at [395, 73] on li "All customers" at bounding box center [401, 72] width 248 height 14
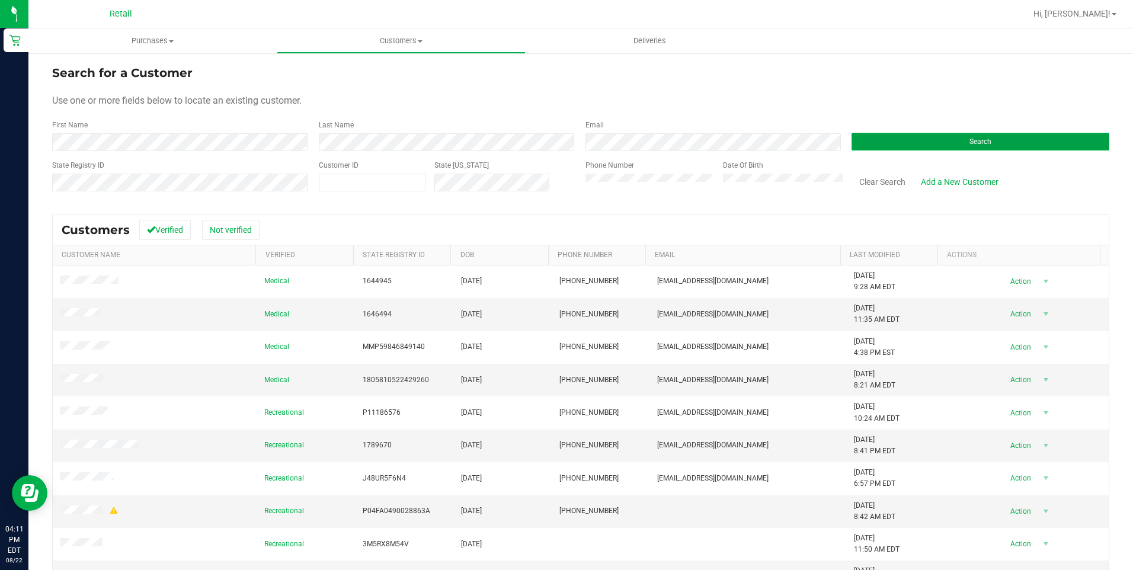
click at [890, 145] on button "Search" at bounding box center [980, 142] width 258 height 18
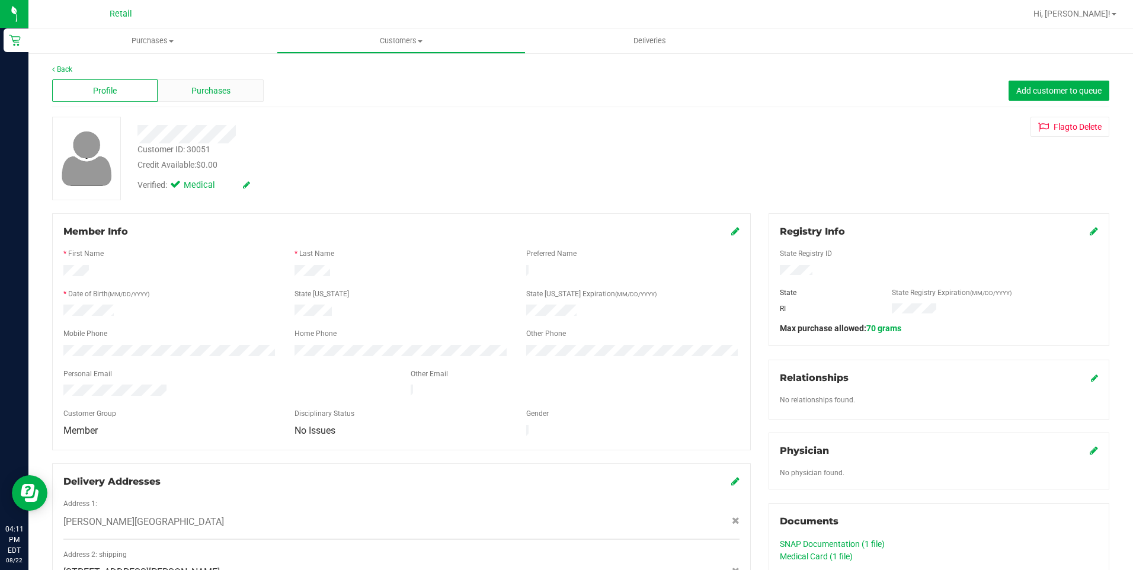
click at [225, 97] on span "Purchases" at bounding box center [210, 91] width 39 height 12
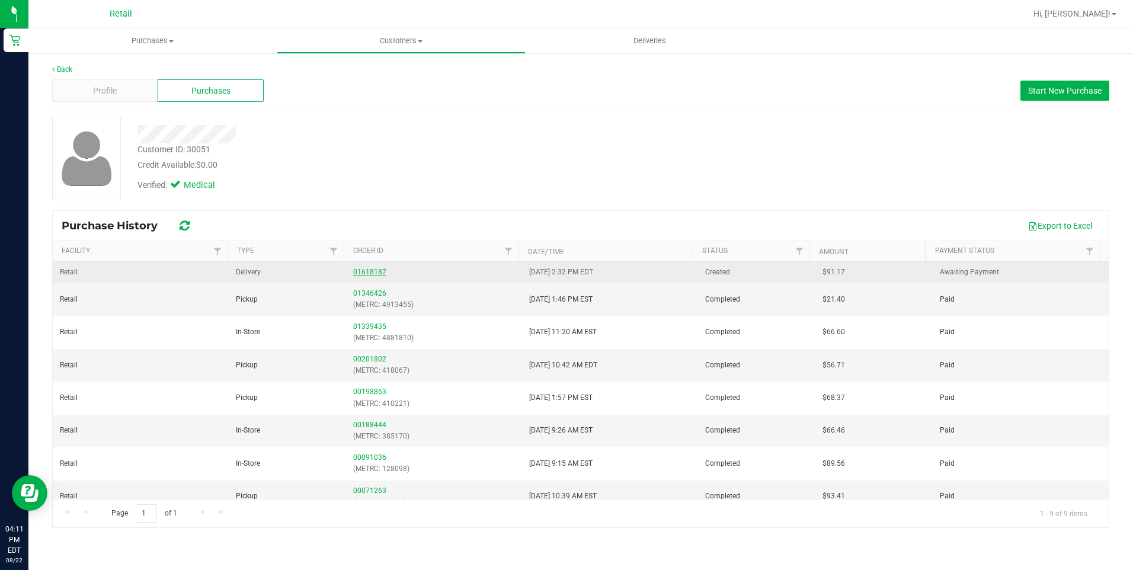
click at [373, 274] on link "01618187" at bounding box center [369, 272] width 33 height 8
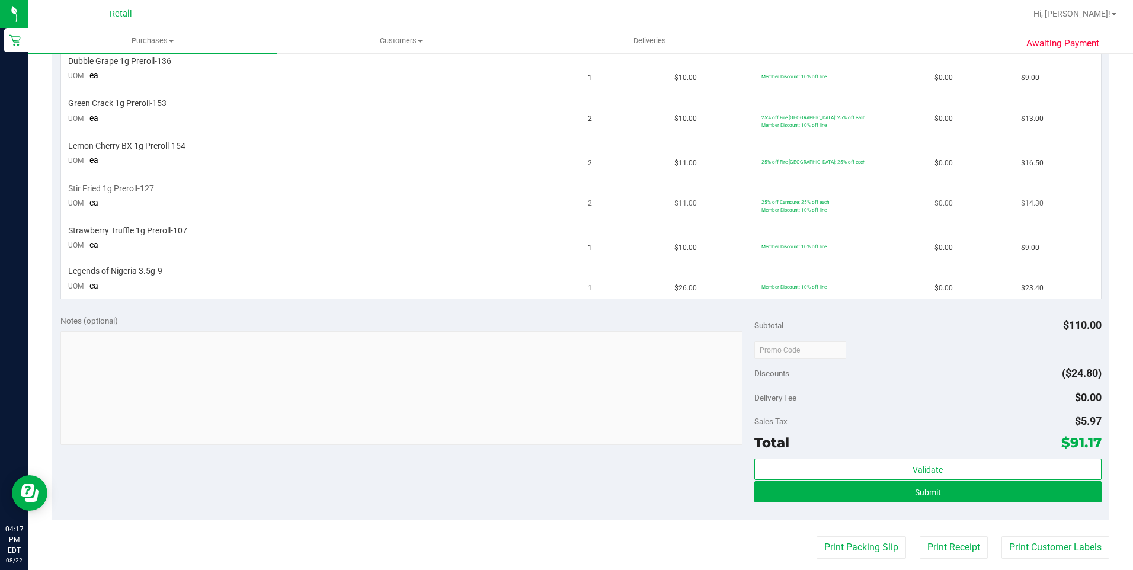
scroll to position [474, 0]
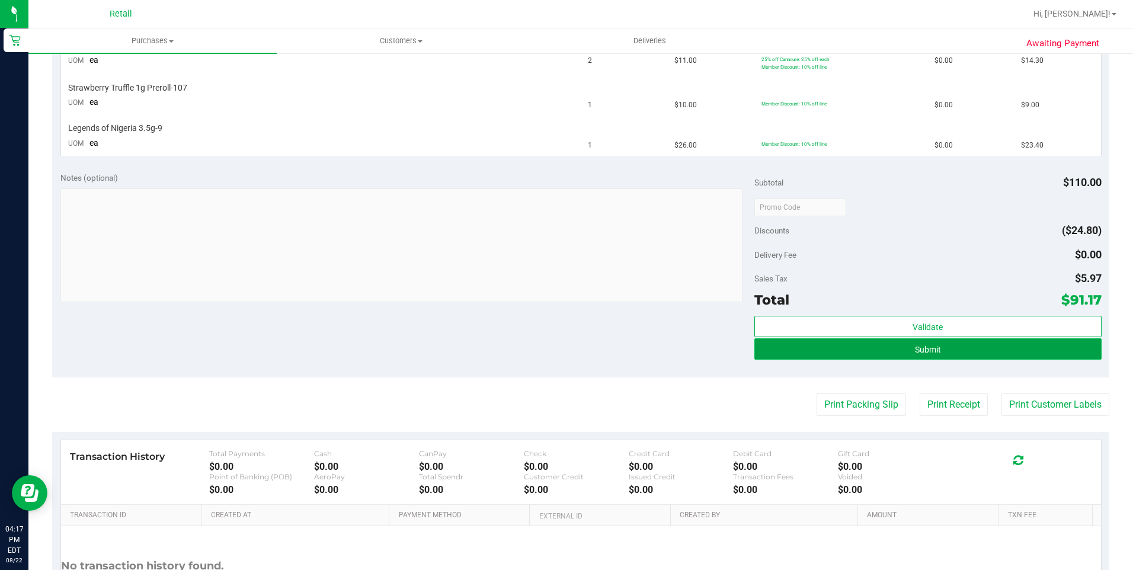
click at [881, 354] on button "Submit" at bounding box center [927, 348] width 347 height 21
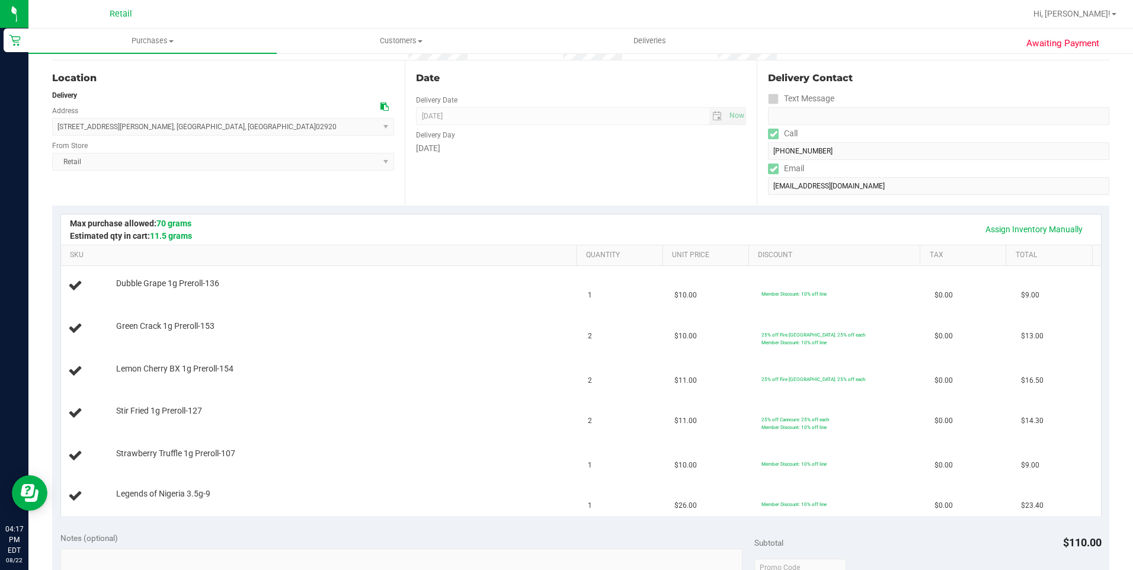
scroll to position [118, 0]
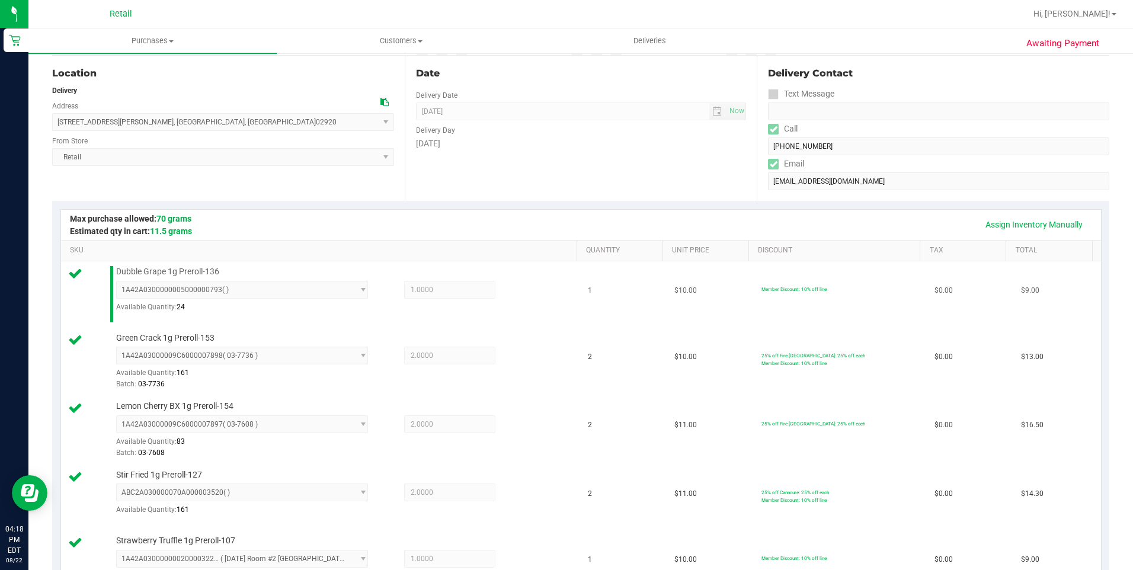
drag, startPoint x: 888, startPoint y: 287, endPoint x: 897, endPoint y: 286, distance: 9.0
click at [889, 287] on td "Member Discount: 10% off line" at bounding box center [840, 294] width 173 height 66
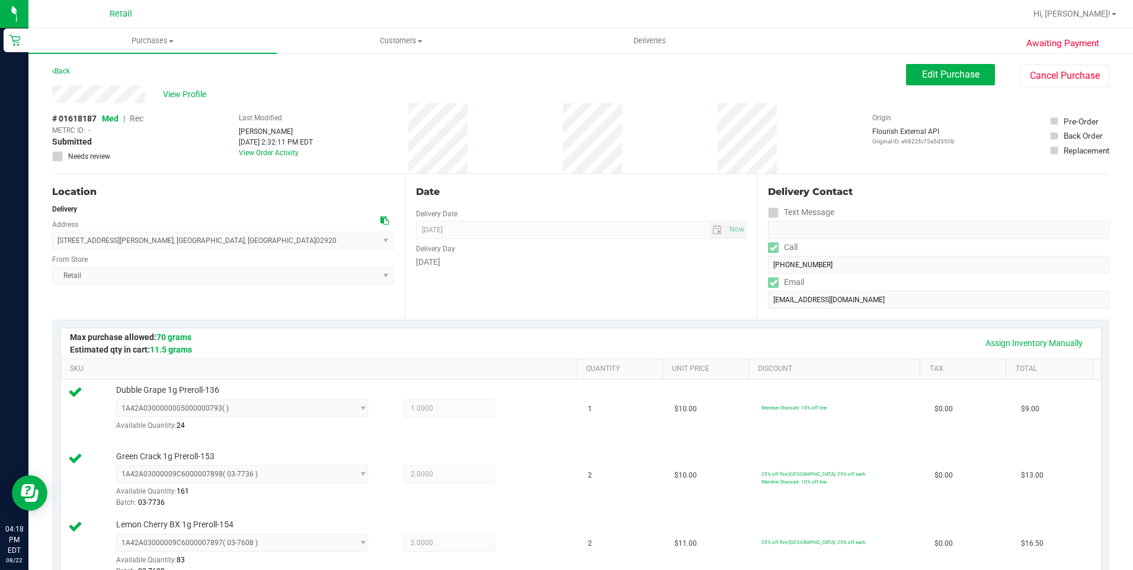
drag, startPoint x: 50, startPoint y: 92, endPoint x: 149, endPoint y: 89, distance: 99.0
drag, startPoint x: 57, startPoint y: 241, endPoint x: 190, endPoint y: 245, distance: 132.8
click at [190, 245] on span "[STREET_ADDRESS][PERSON_NAME] , [GEOGRAPHIC_DATA] , [GEOGRAPHIC_DATA] 02920 Sel…" at bounding box center [223, 241] width 342 height 18
copy span "[STREET_ADDRESS][PERSON_NAME]"
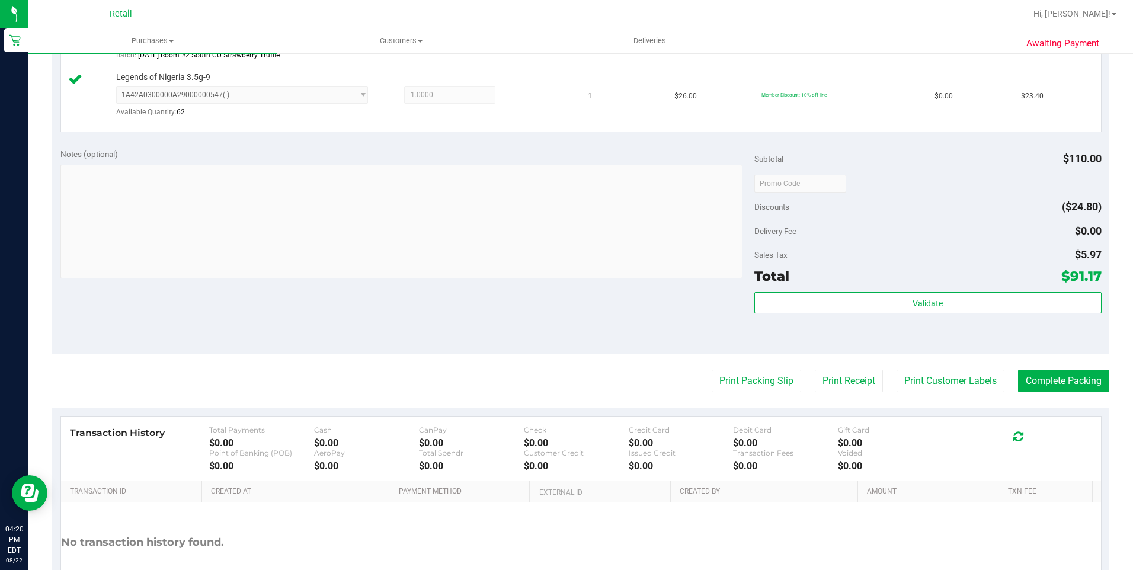
scroll to position [652, 0]
click at [1088, 382] on button "Complete Packing" at bounding box center [1063, 379] width 91 height 23
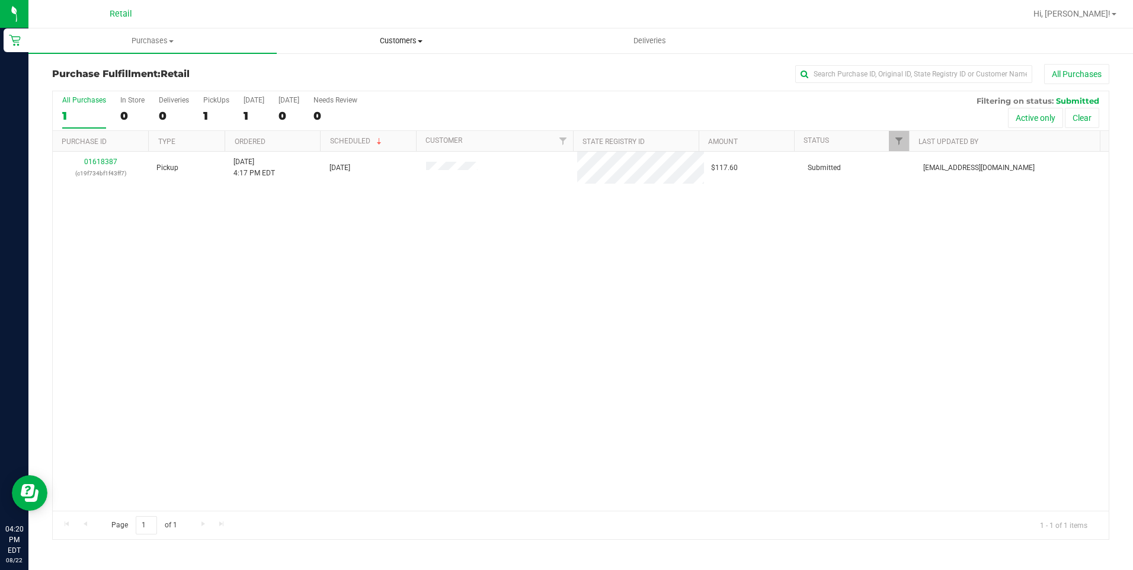
click at [410, 41] on span "Customers" at bounding box center [400, 41] width 247 height 11
click at [331, 75] on span "All customers" at bounding box center [319, 71] width 85 height 10
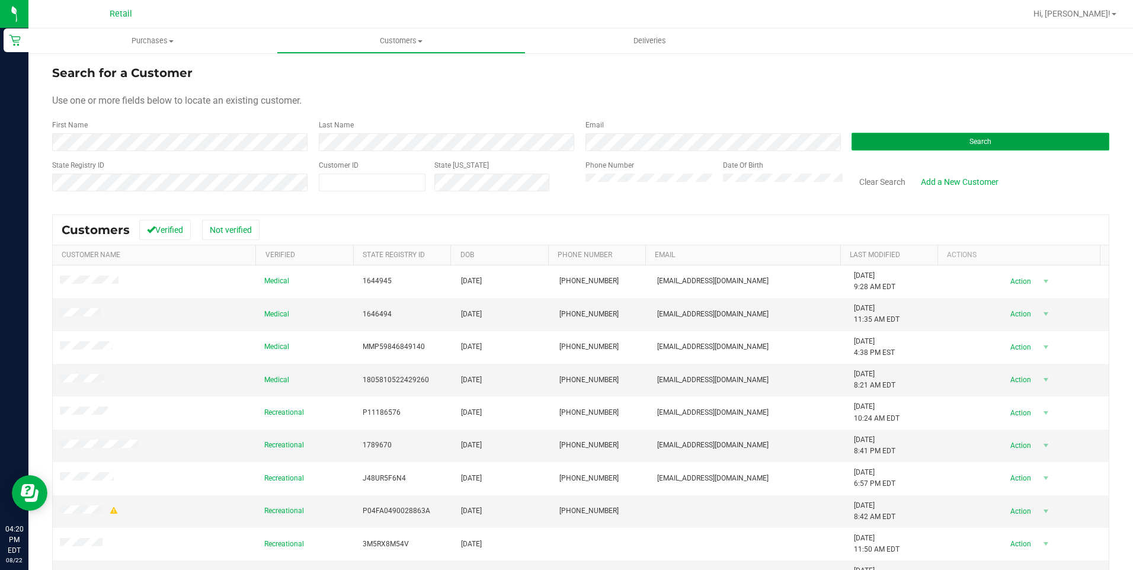
click at [949, 147] on button "Search" at bounding box center [980, 142] width 258 height 18
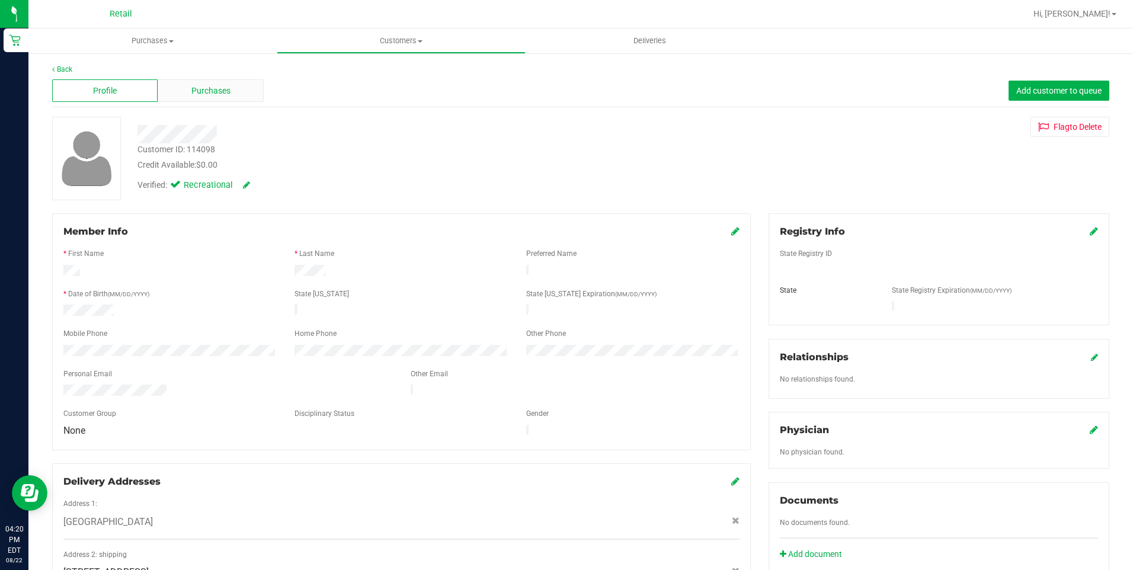
click at [204, 84] on div "Purchases" at bounding box center [210, 90] width 105 height 23
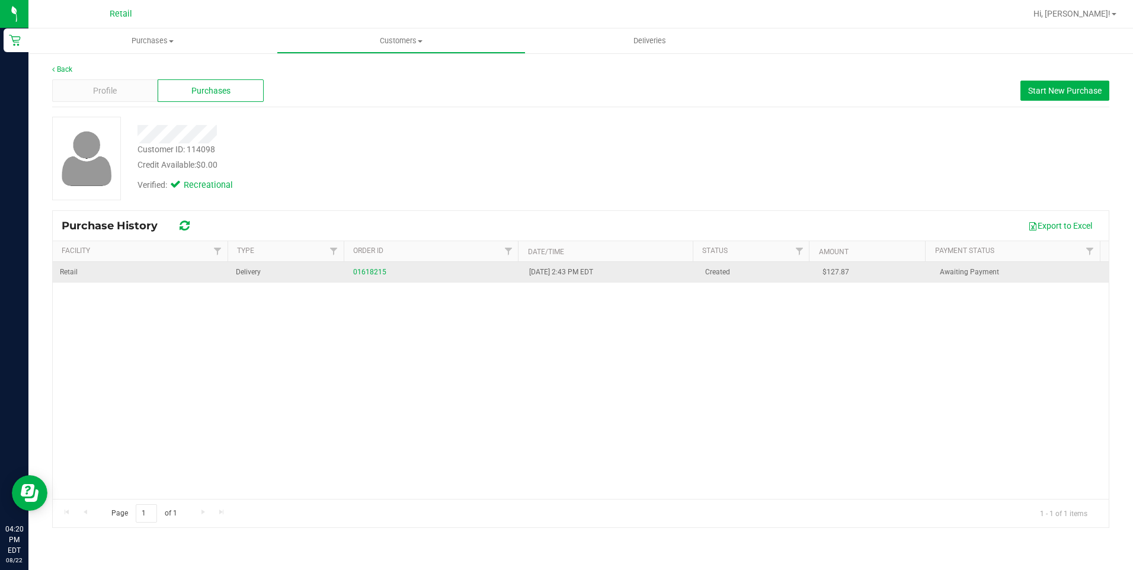
click at [380, 277] on div "01618215" at bounding box center [434, 272] width 162 height 11
click at [377, 274] on link "01618215" at bounding box center [369, 272] width 33 height 8
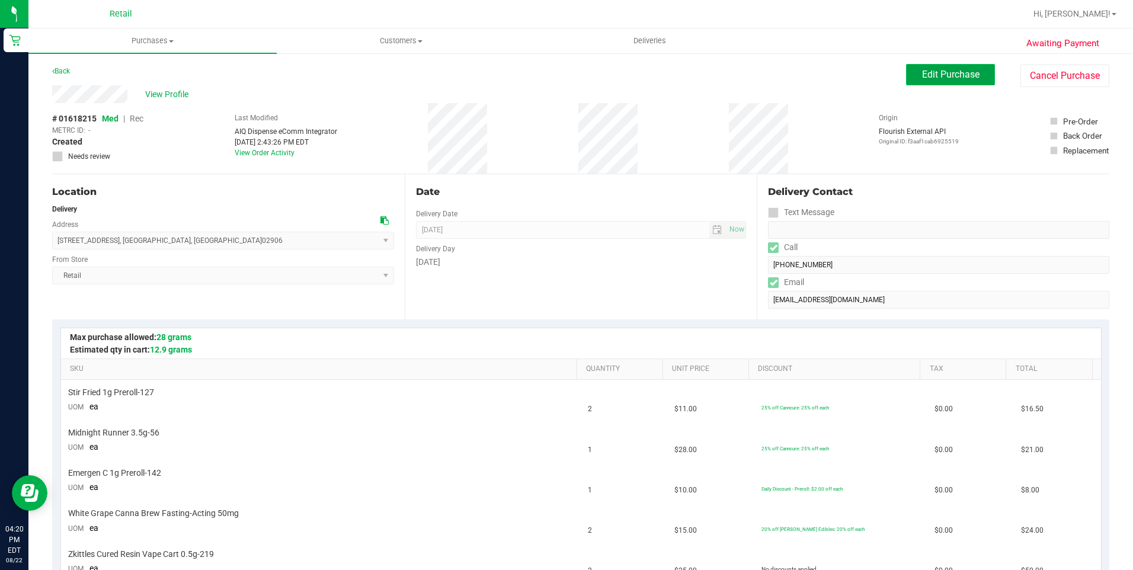
click at [966, 75] on span "Edit Purchase" at bounding box center [950, 74] width 57 height 11
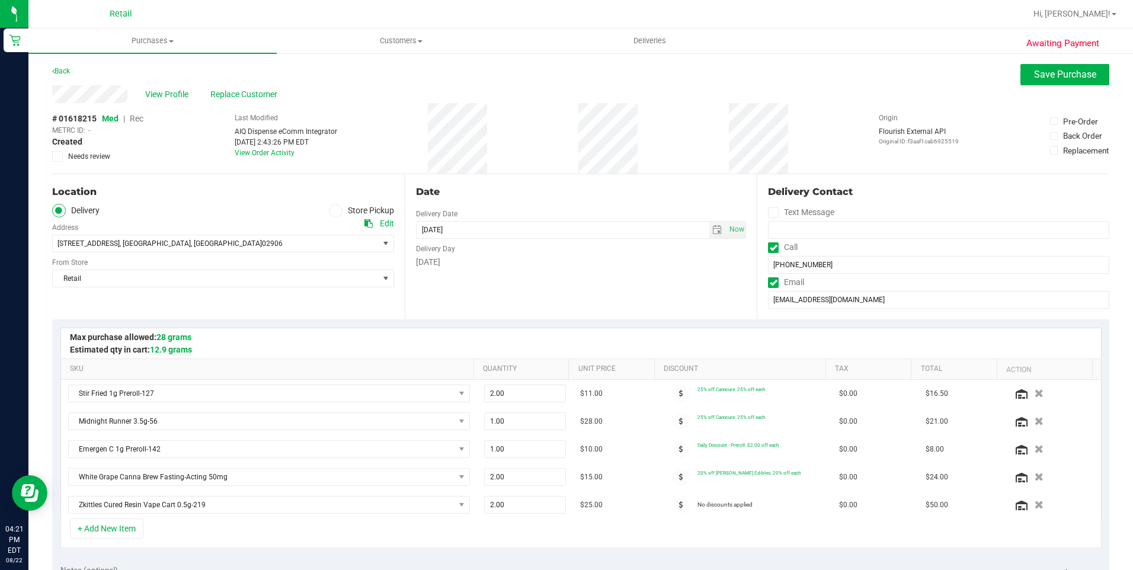
click at [139, 117] on span "Rec" at bounding box center [137, 118] width 14 height 9
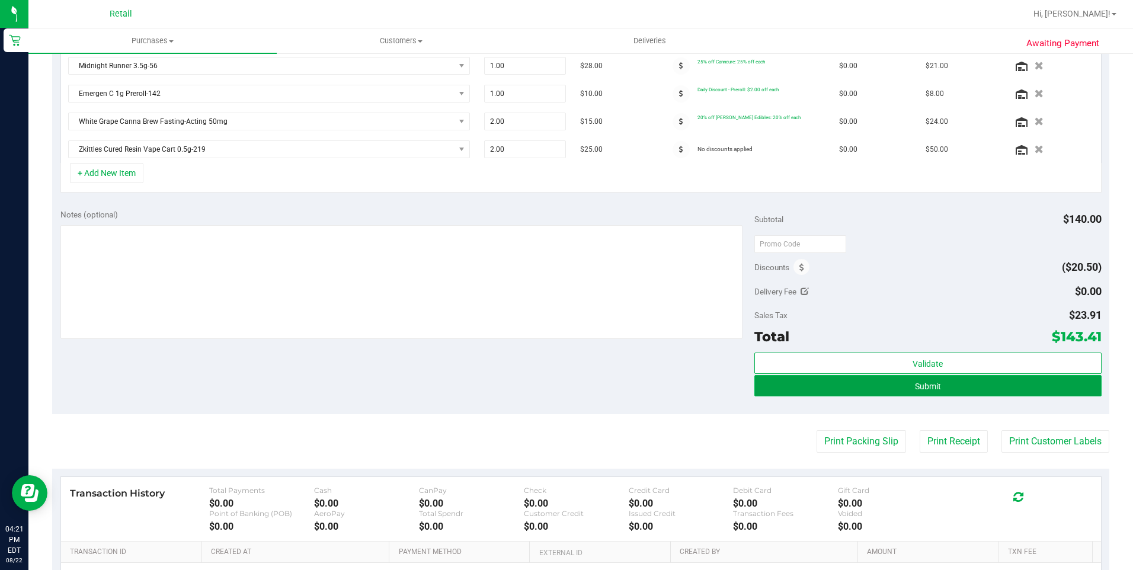
click at [788, 393] on button "Submit" at bounding box center [927, 385] width 347 height 21
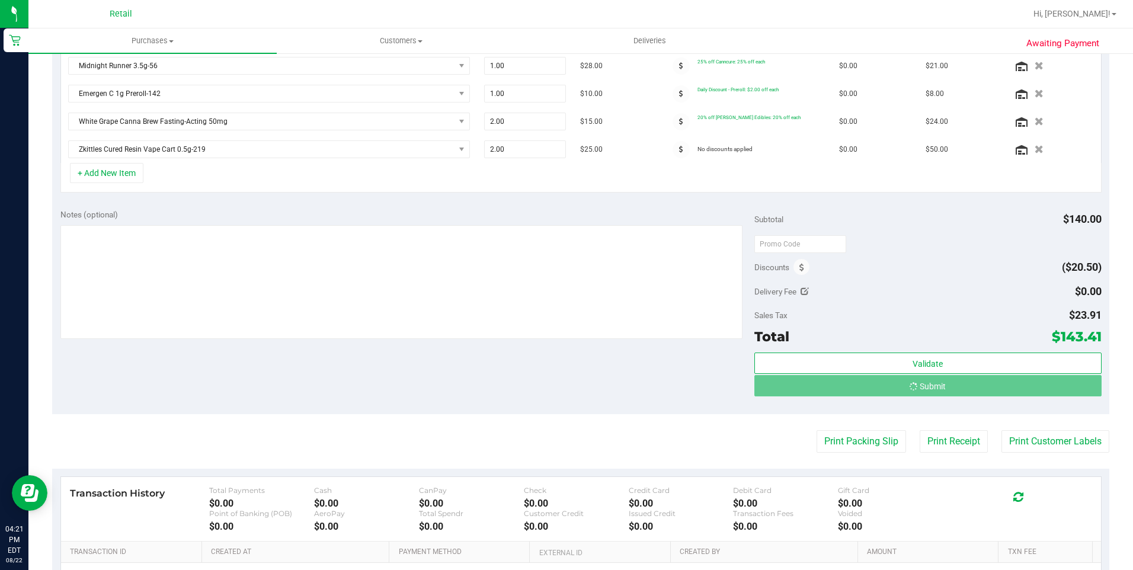
scroll to position [337, 0]
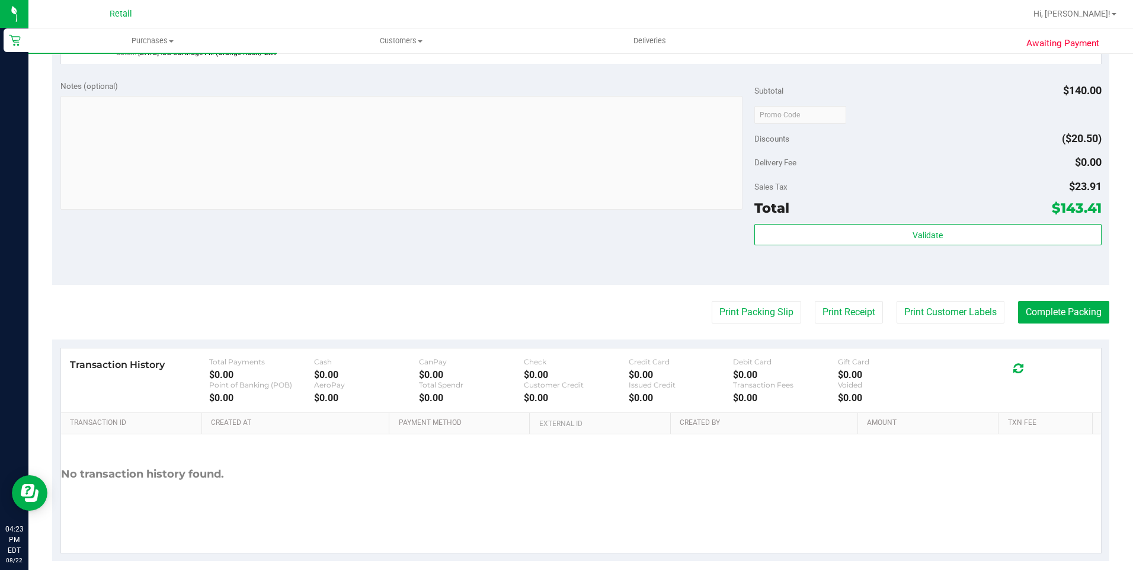
scroll to position [665, 0]
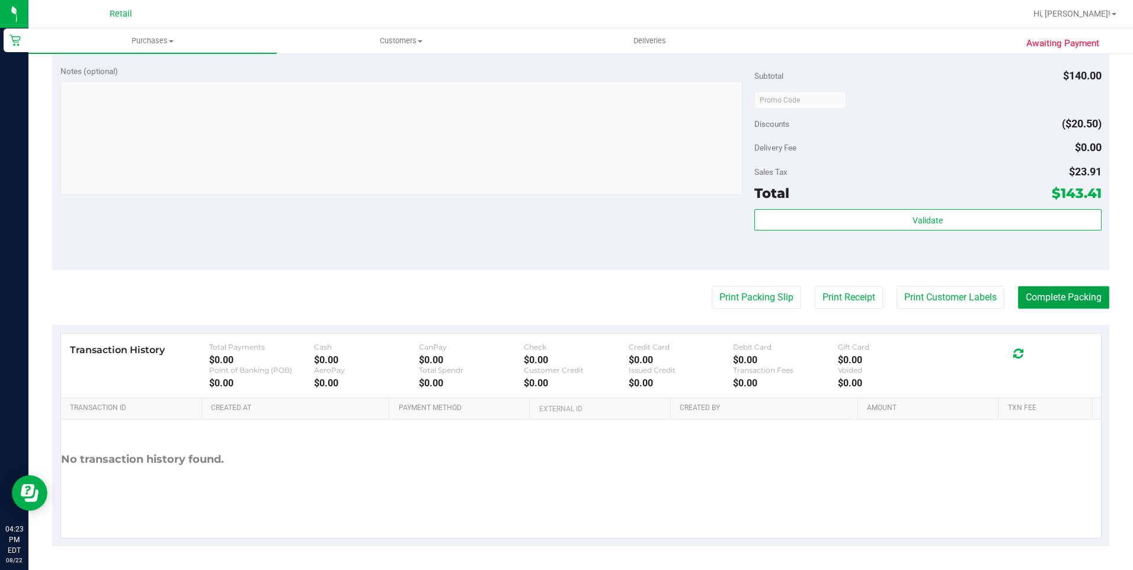
click at [1050, 306] on button "Complete Packing" at bounding box center [1063, 297] width 91 height 23
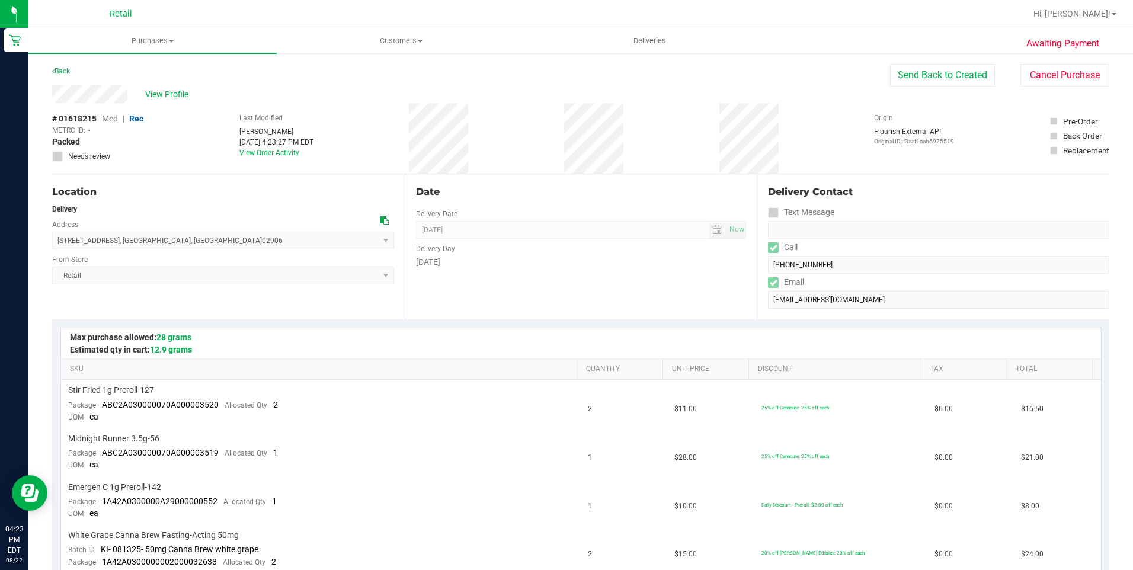
drag, startPoint x: 52, startPoint y: 98, endPoint x: 131, endPoint y: 97, distance: 79.4
drag, startPoint x: 60, startPoint y: 240, endPoint x: 176, endPoint y: 247, distance: 116.3
click at [176, 247] on span "[STREET_ADDRESS] , [GEOGRAPHIC_DATA] , [GEOGRAPHIC_DATA] 02906 Select address […" at bounding box center [223, 241] width 342 height 18
click at [182, 222] on div "[STREET_ADDRESS] , [GEOGRAPHIC_DATA] , [GEOGRAPHIC_DATA] 02906 Select address […" at bounding box center [223, 231] width 342 height 35
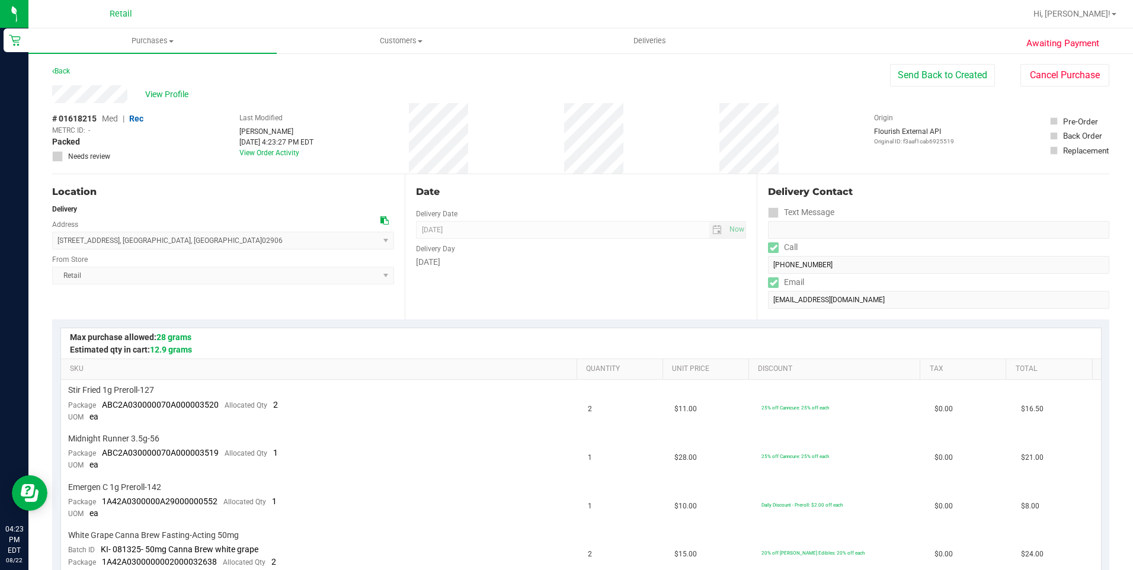
drag, startPoint x: 186, startPoint y: 246, endPoint x: 50, endPoint y: 242, distance: 135.7
drag, startPoint x: 50, startPoint y: 242, endPoint x: 205, endPoint y: 220, distance: 156.2
click at [205, 220] on div "[STREET_ADDRESS] , [GEOGRAPHIC_DATA] , [GEOGRAPHIC_DATA] 02906 Select address […" at bounding box center [223, 231] width 342 height 35
drag, startPoint x: 185, startPoint y: 238, endPoint x: 56, endPoint y: 242, distance: 129.2
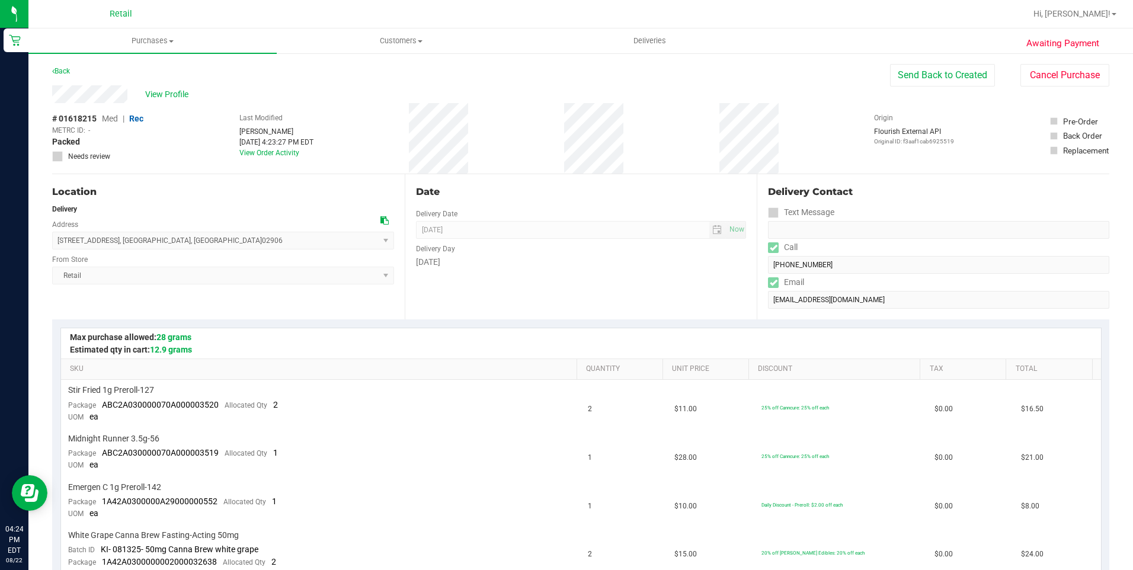
click at [56, 242] on span "[STREET_ADDRESS] , [GEOGRAPHIC_DATA] , [GEOGRAPHIC_DATA] 02906 Select address […" at bounding box center [223, 241] width 342 height 18
drag, startPoint x: 56, startPoint y: 242, endPoint x: 189, endPoint y: 239, distance: 133.3
copy span "[STREET_ADDRESS]"
click at [659, 49] on uib-tab-heading "Deliveries" at bounding box center [649, 41] width 247 height 24
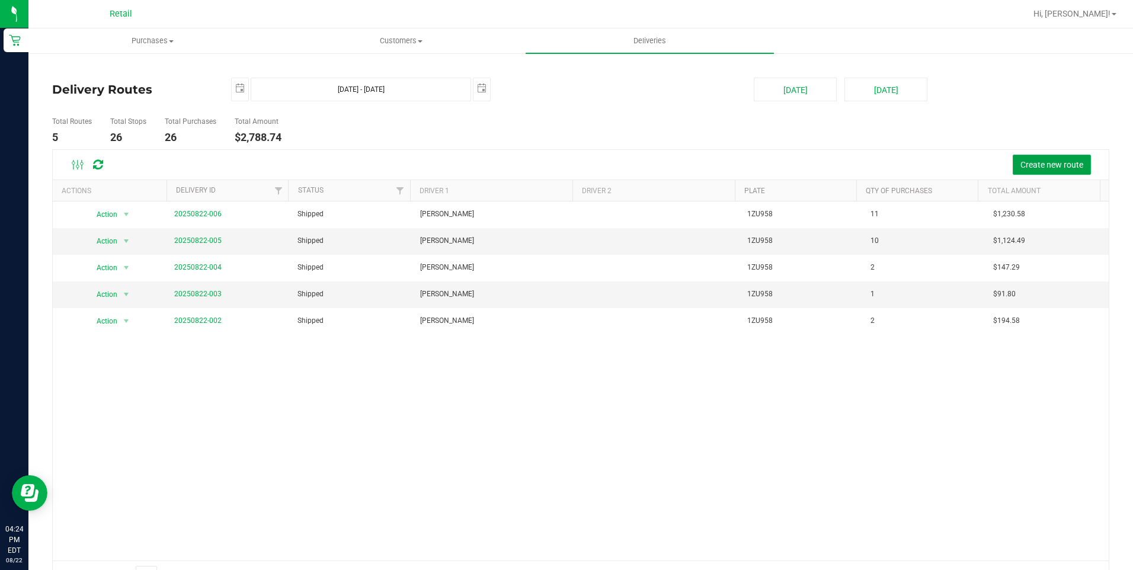
click at [1036, 160] on span "Create new route" at bounding box center [1051, 164] width 63 height 9
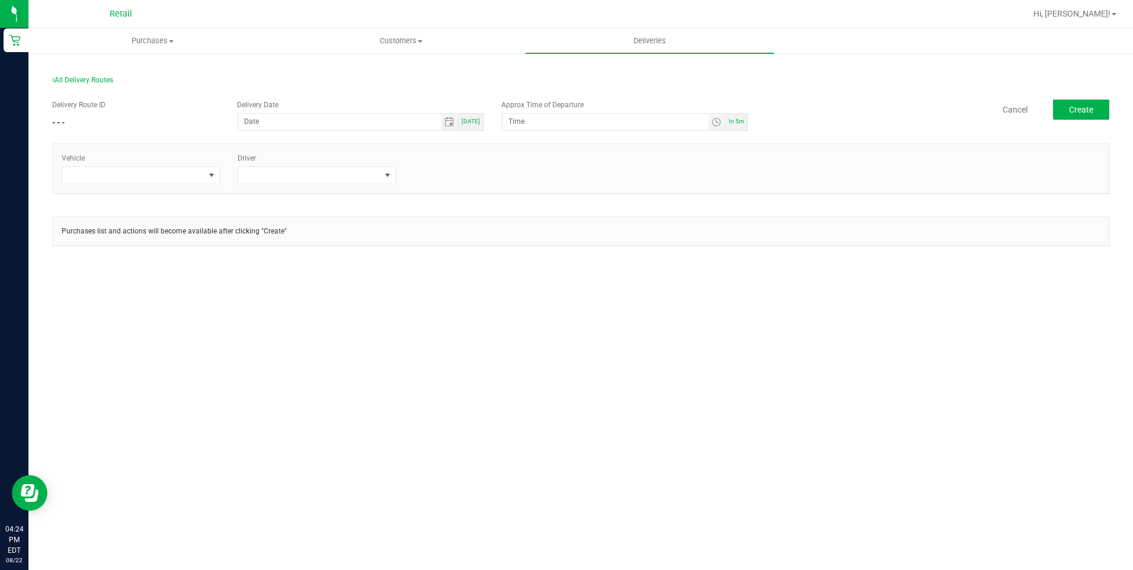
click at [481, 128] on div "[DATE]" at bounding box center [471, 122] width 25 height 18
type input "[DATE]"
click at [715, 127] on span "Toggle time list" at bounding box center [717, 122] width 17 height 17
click at [526, 287] on li "6" at bounding box center [526, 286] width 28 height 16
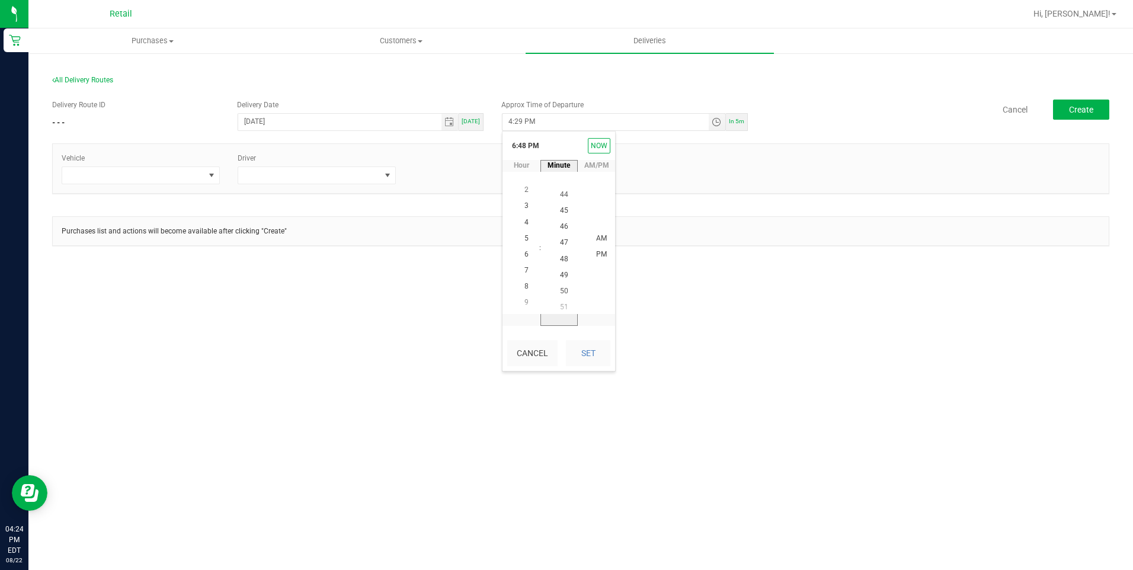
scroll to position [772, 0]
click at [562, 209] on span "45" at bounding box center [564, 205] width 8 height 8
click at [584, 348] on button "Set" at bounding box center [588, 353] width 44 height 26
type input "6:45 PM"
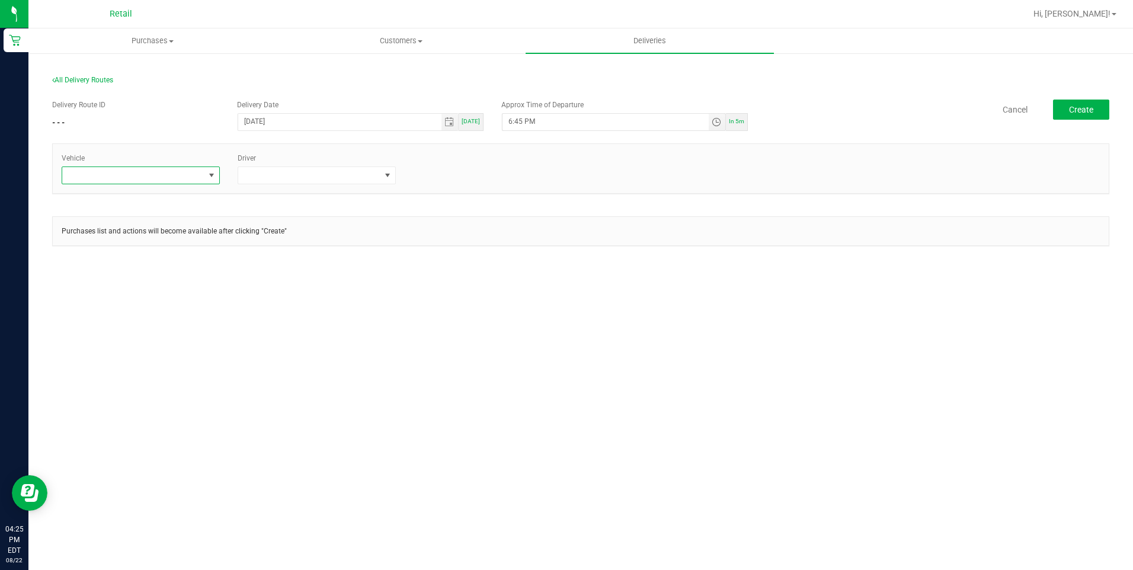
click at [211, 174] on span at bounding box center [211, 175] width 9 height 9
click at [123, 246] on li "Tesla" at bounding box center [140, 246] width 157 height 20
click at [392, 178] on span at bounding box center [387, 175] width 9 height 9
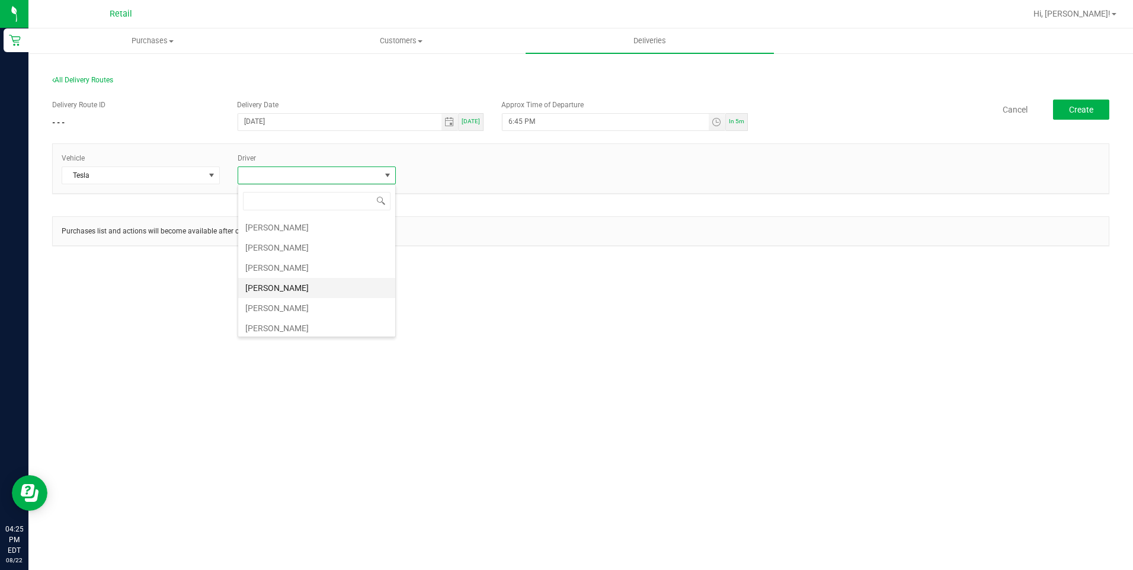
scroll to position [103, 0]
click at [301, 288] on li "[PERSON_NAME]" at bounding box center [316, 284] width 157 height 20
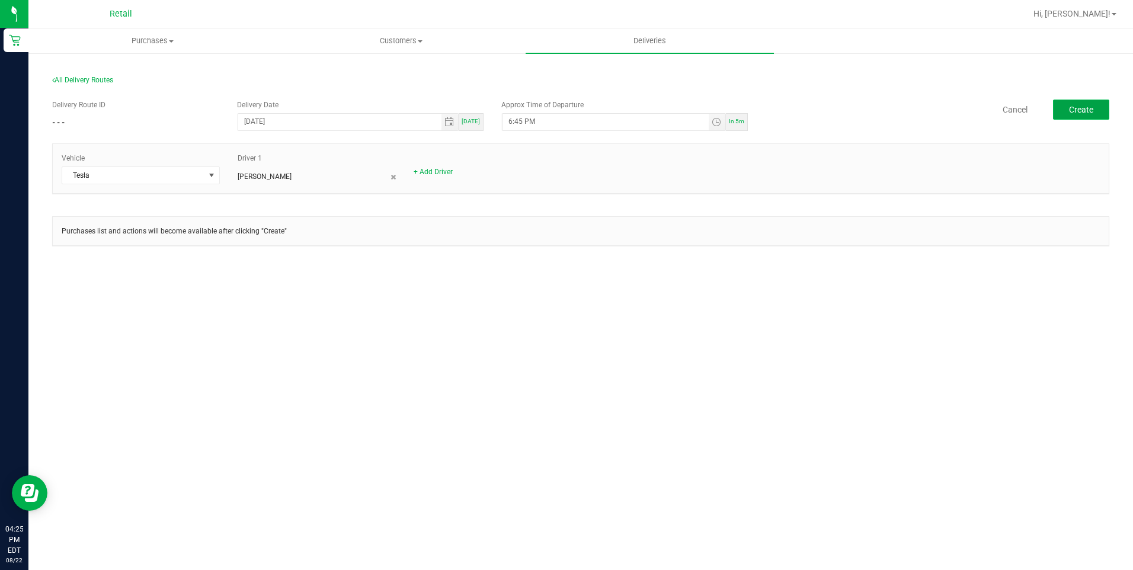
click at [1071, 105] on span "Create" at bounding box center [1081, 109] width 24 height 9
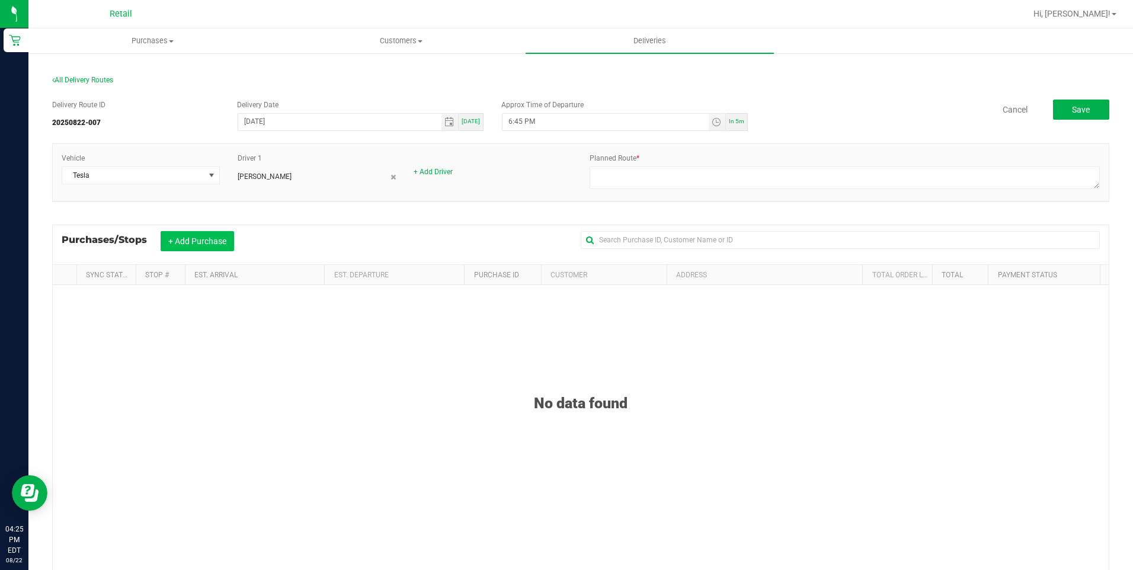
click at [210, 243] on button "+ Add Purchase" at bounding box center [197, 241] width 73 height 20
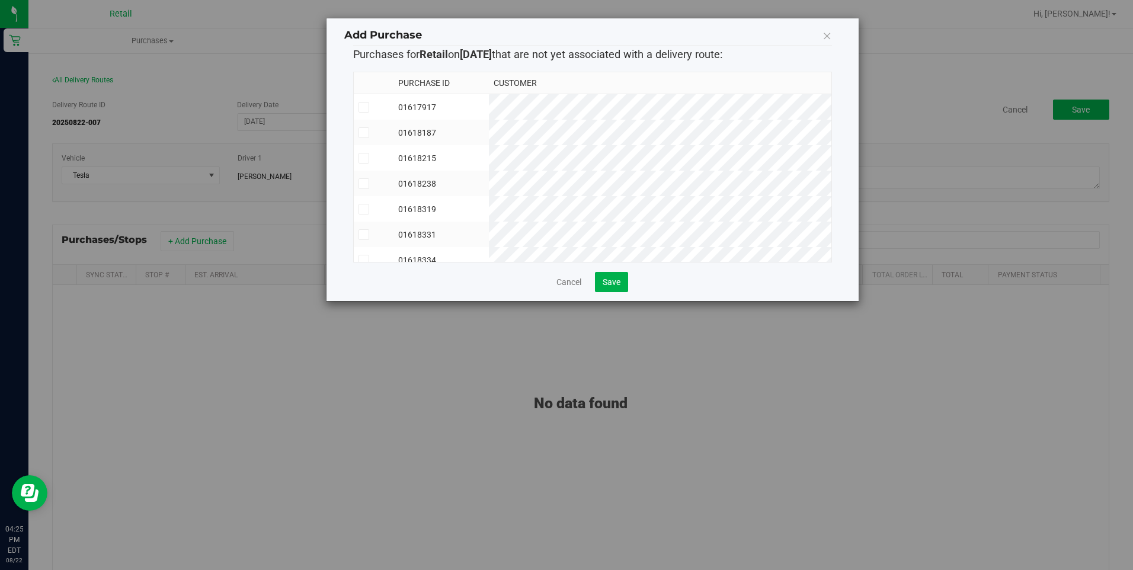
click at [364, 107] on icon at bounding box center [364, 107] width 8 height 0
click at [0, 0] on input "checkbox" at bounding box center [0, 0] width 0 height 0
click at [363, 126] on td at bounding box center [374, 132] width 40 height 25
click at [360, 152] on td at bounding box center [374, 157] width 40 height 25
click at [363, 184] on icon at bounding box center [364, 184] width 8 height 0
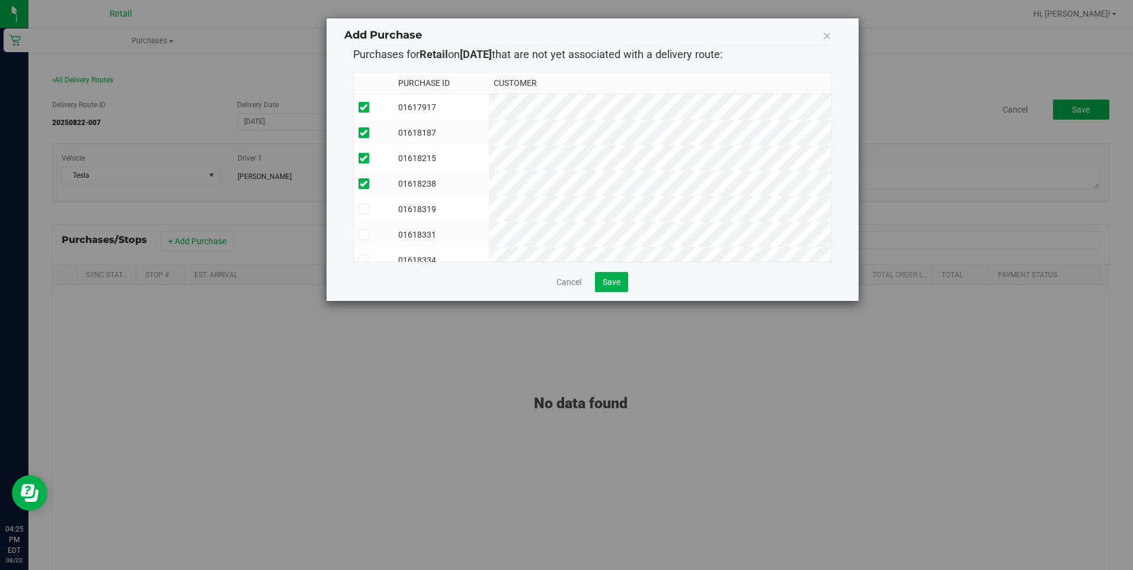
click at [0, 0] on input "checkbox" at bounding box center [0, 0] width 0 height 0
click at [363, 209] on icon at bounding box center [364, 209] width 8 height 0
click at [0, 0] on input "checkbox" at bounding box center [0, 0] width 0 height 0
click at [364, 229] on td at bounding box center [374, 234] width 40 height 25
click at [624, 281] on button "Save" at bounding box center [611, 282] width 33 height 20
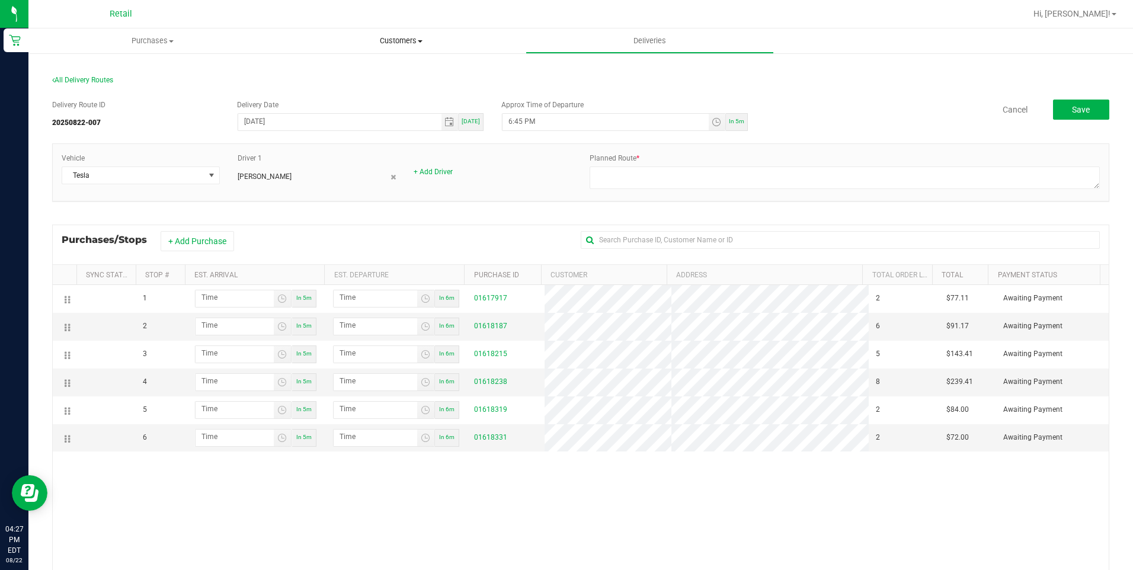
click at [418, 39] on span "Customers" at bounding box center [400, 41] width 247 height 11
click at [412, 70] on li "All customers" at bounding box center [401, 72] width 248 height 14
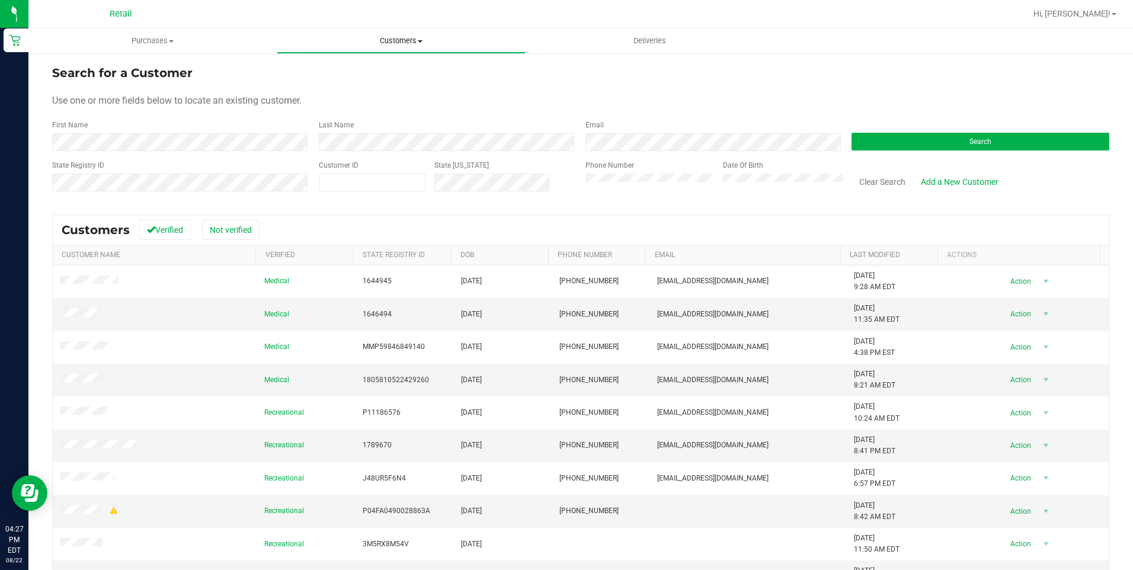
click at [418, 44] on span "Customers" at bounding box center [400, 41] width 247 height 11
click at [406, 68] on li "All customers" at bounding box center [401, 72] width 248 height 14
click at [936, 130] on div "Search" at bounding box center [975, 135] width 267 height 31
click at [935, 139] on button "Search" at bounding box center [980, 142] width 258 height 18
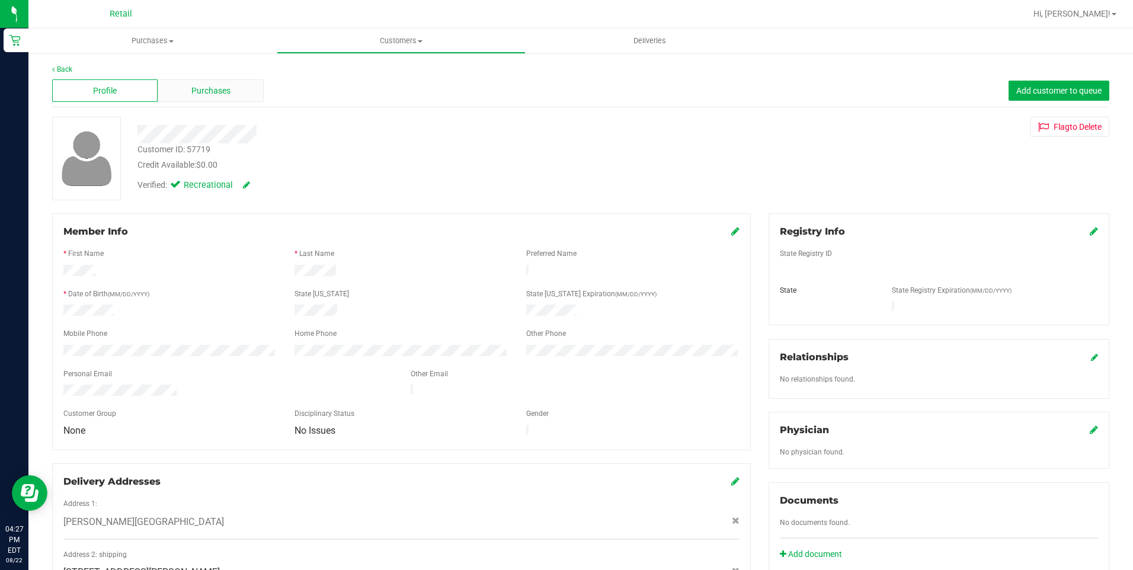
click at [235, 97] on div "Purchases" at bounding box center [210, 90] width 105 height 23
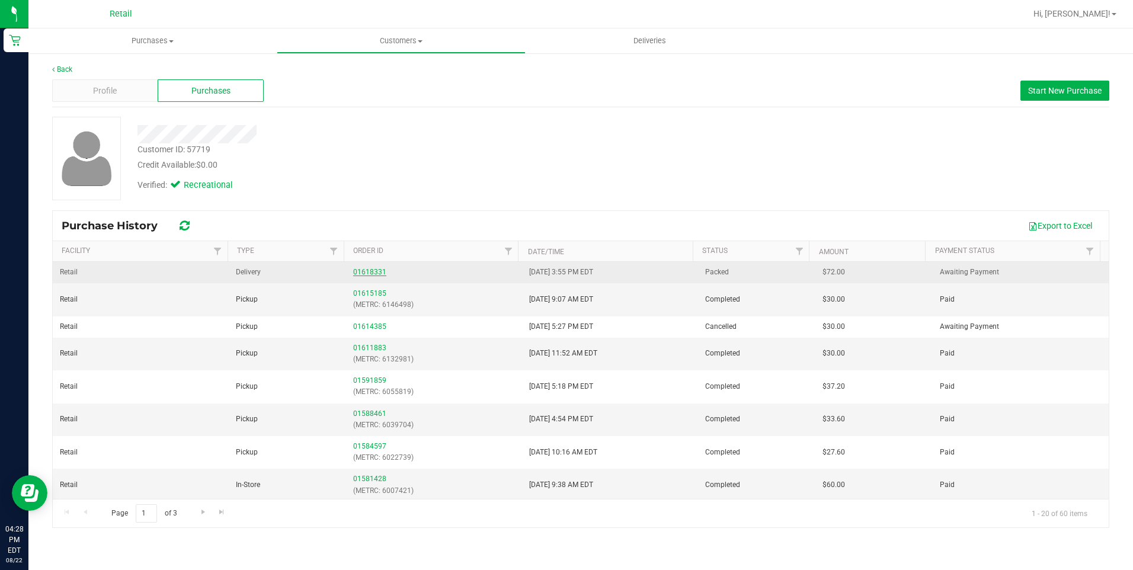
click at [360, 270] on link "01618331" at bounding box center [369, 272] width 33 height 8
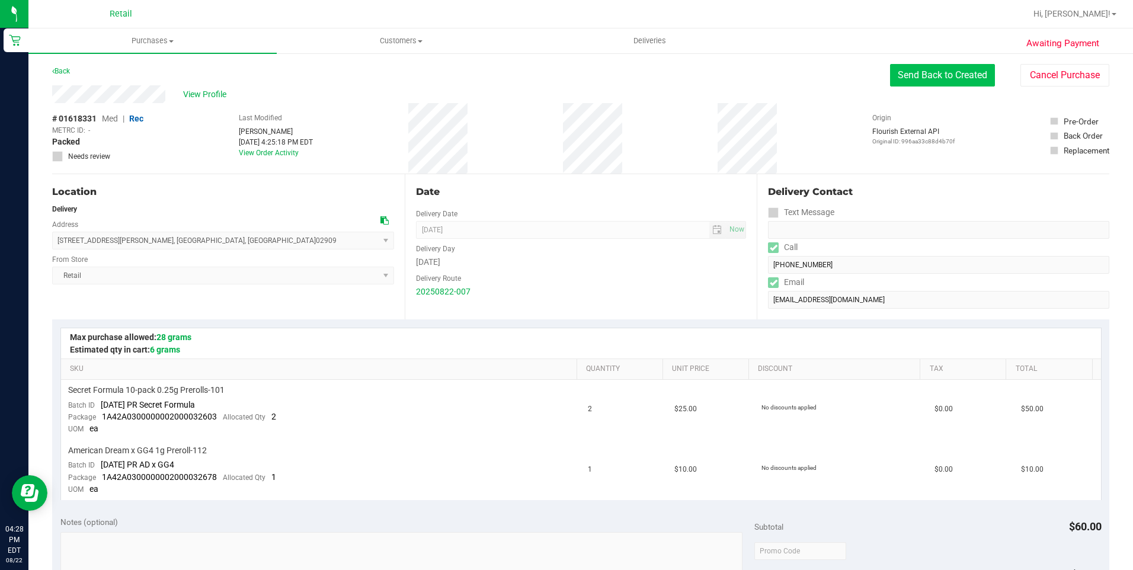
click at [907, 81] on button "Send Back to Created" at bounding box center [942, 75] width 105 height 23
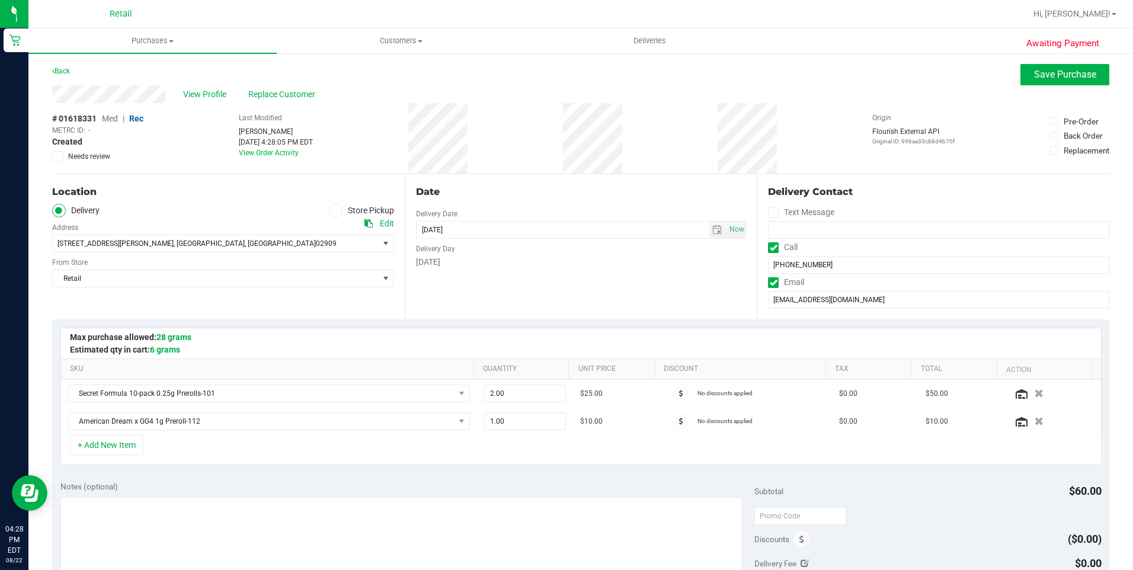
scroll to position [355, 0]
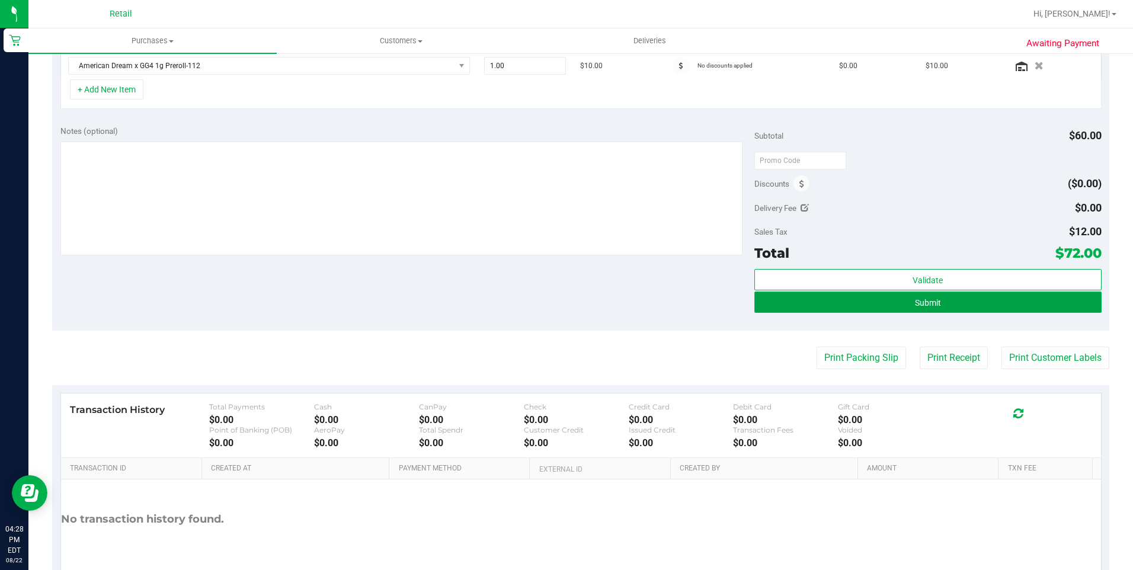
click at [940, 305] on button "Submit" at bounding box center [927, 301] width 347 height 21
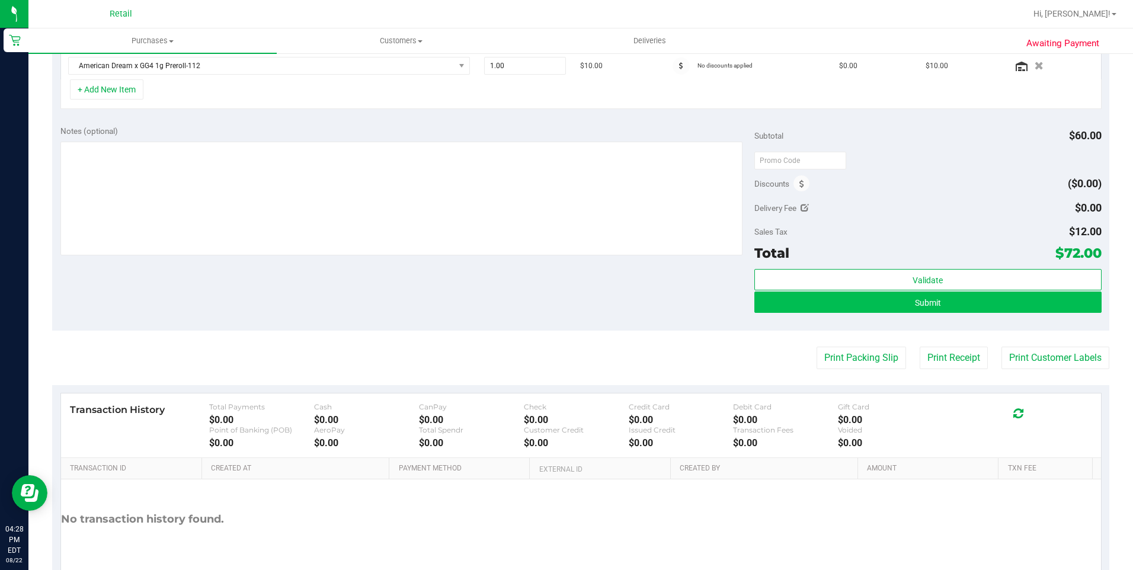
scroll to position [337, 0]
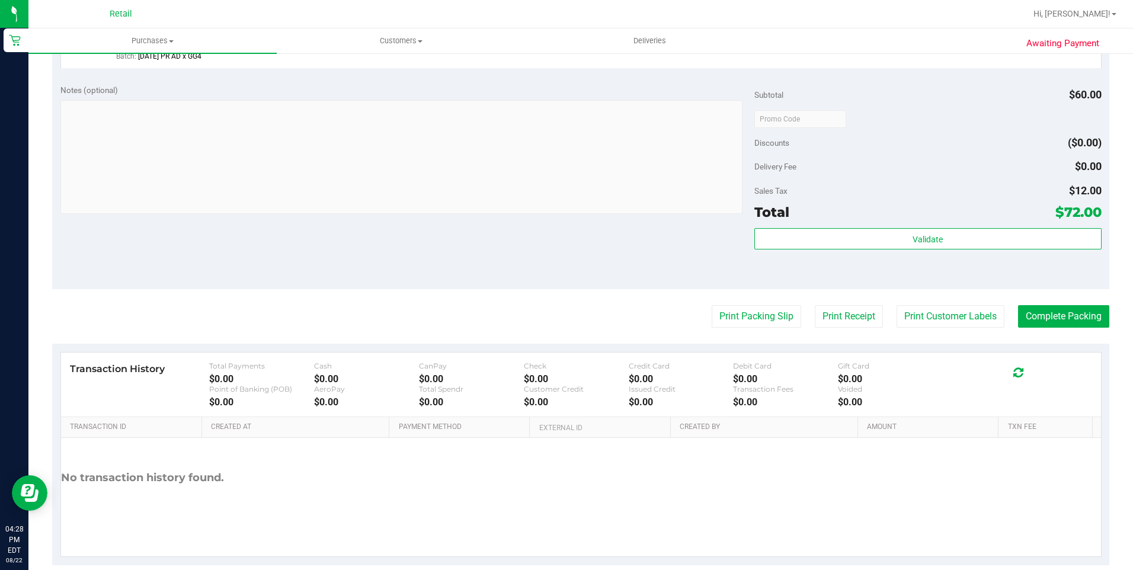
scroll to position [467, 0]
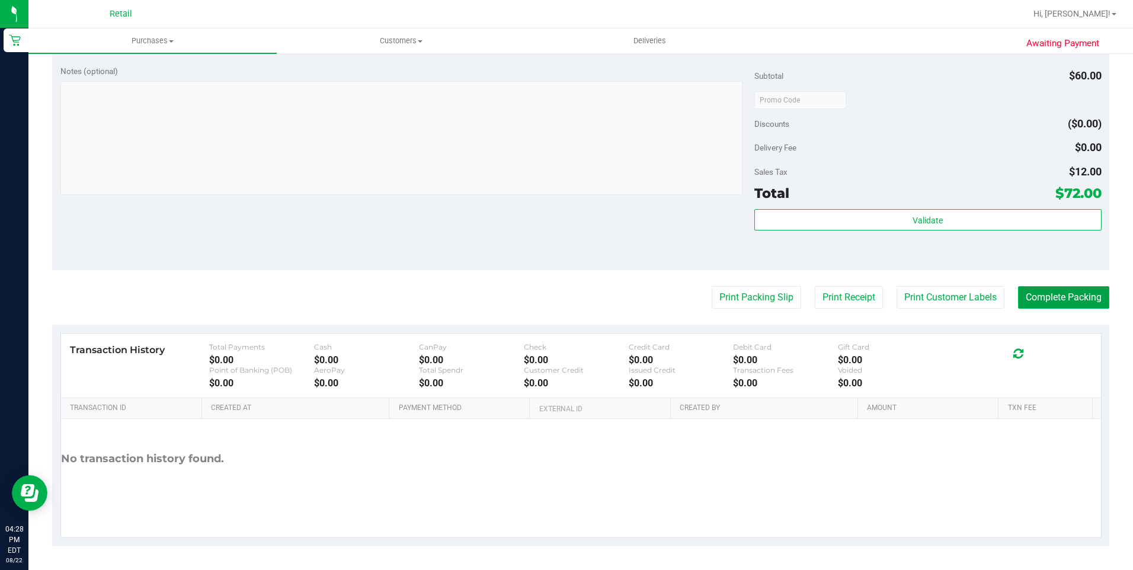
click at [1059, 302] on button "Complete Packing" at bounding box center [1063, 297] width 91 height 23
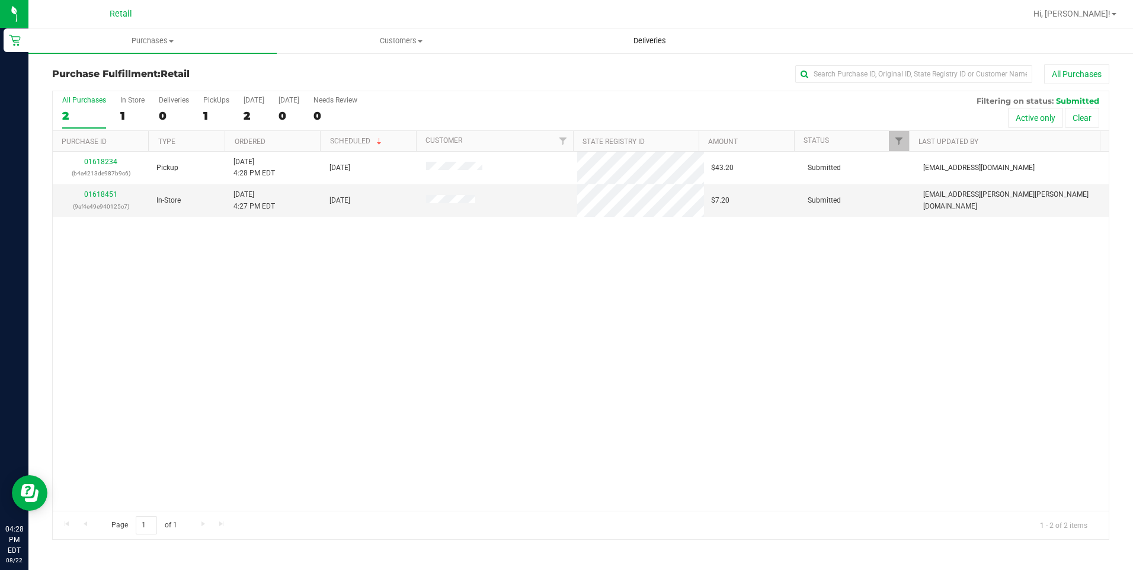
click at [659, 43] on span "Deliveries" at bounding box center [649, 41] width 65 height 11
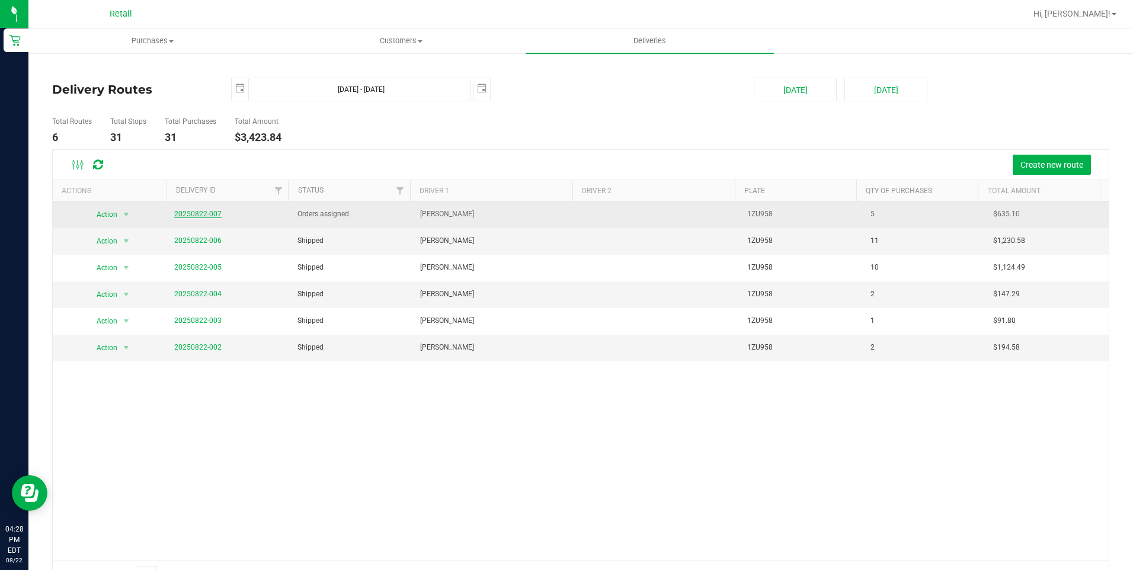
click at [189, 210] on link "20250822-007" at bounding box center [197, 214] width 47 height 8
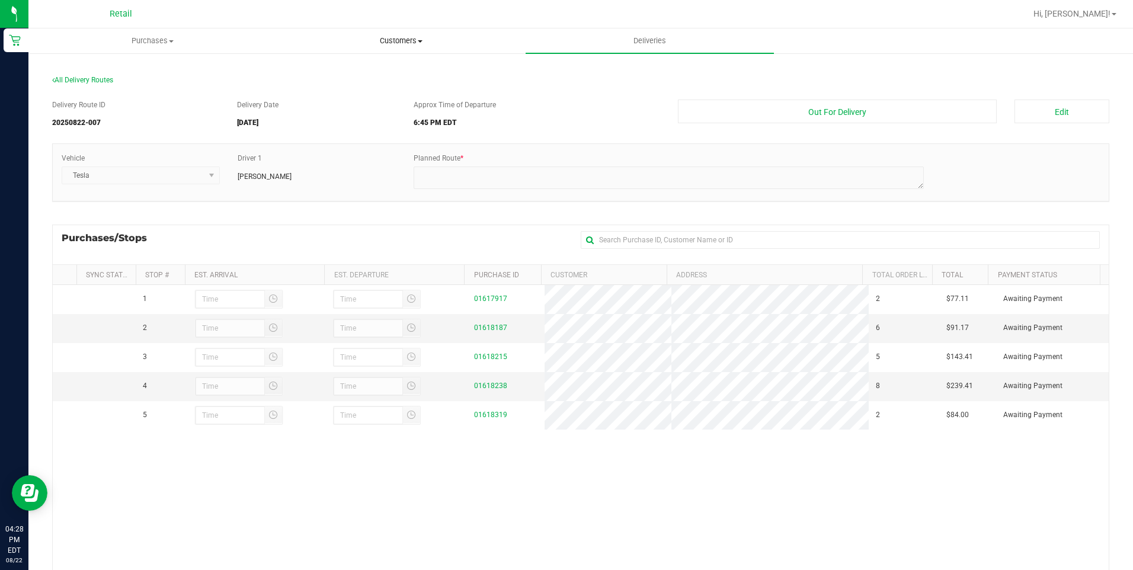
click at [403, 44] on span "Customers" at bounding box center [400, 41] width 247 height 11
click at [397, 69] on li "All customers" at bounding box center [401, 72] width 248 height 14
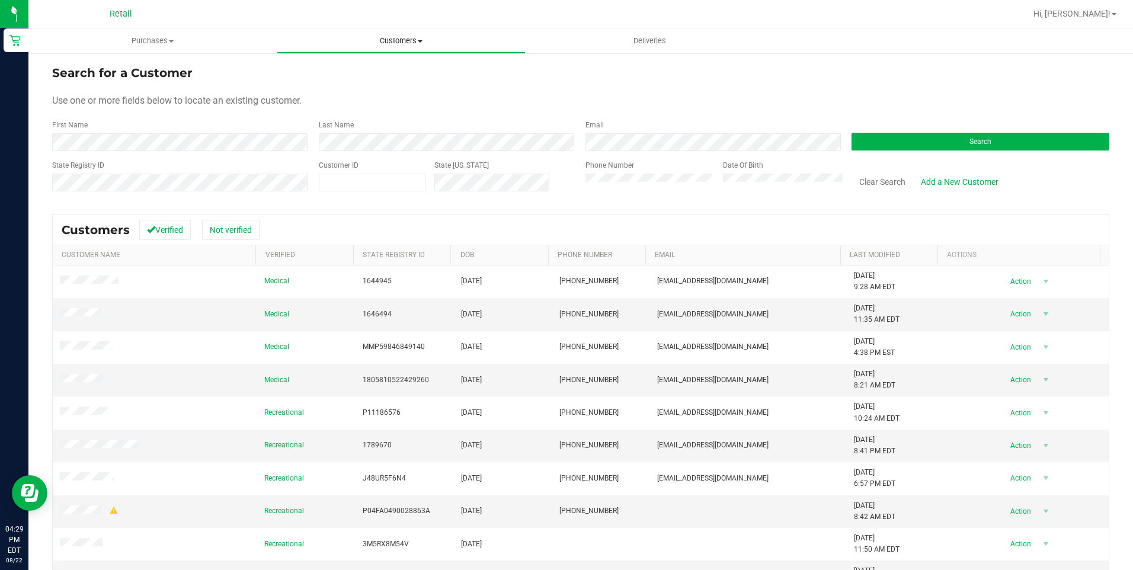
click at [398, 46] on uib-tab-heading "Customers All customers Add a new customer All physicians" at bounding box center [400, 41] width 247 height 24
click at [387, 72] on li "All customers" at bounding box center [401, 72] width 248 height 14
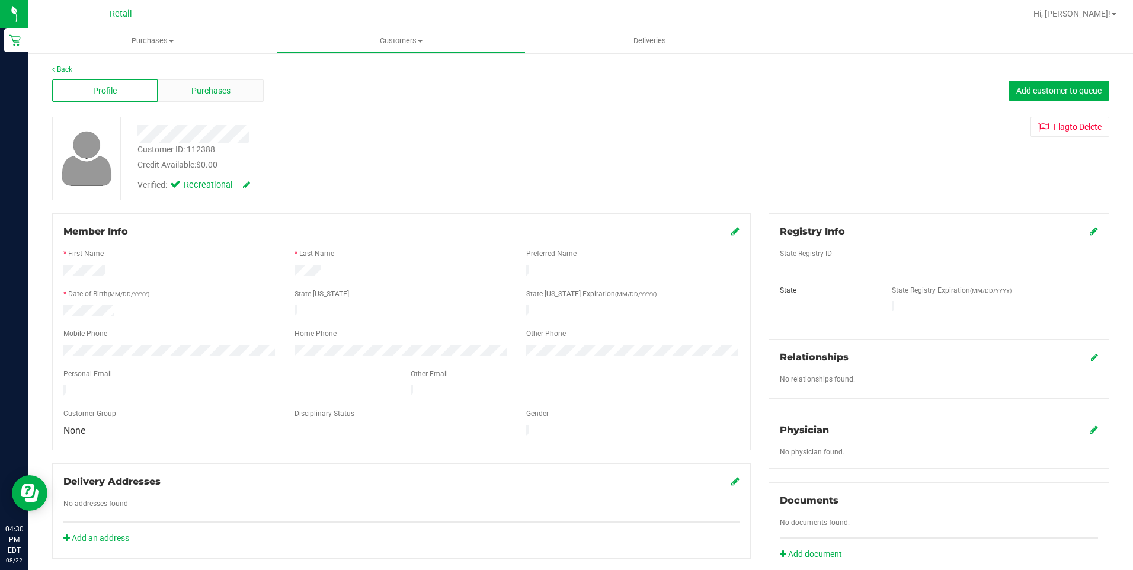
click at [217, 99] on div "Purchases" at bounding box center [210, 90] width 105 height 23
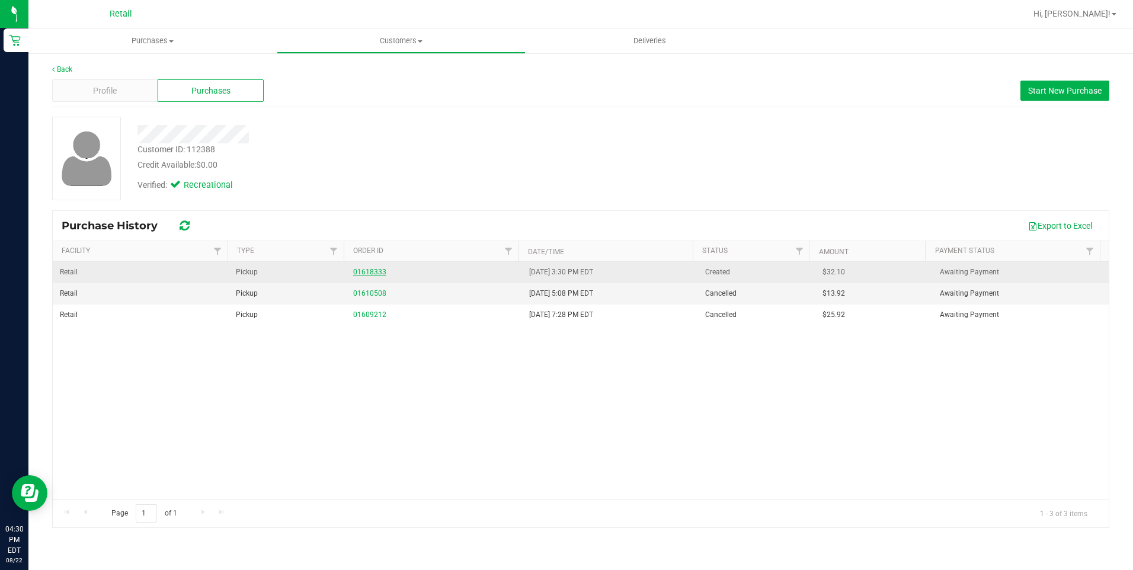
click at [374, 272] on link "01618333" at bounding box center [369, 272] width 33 height 8
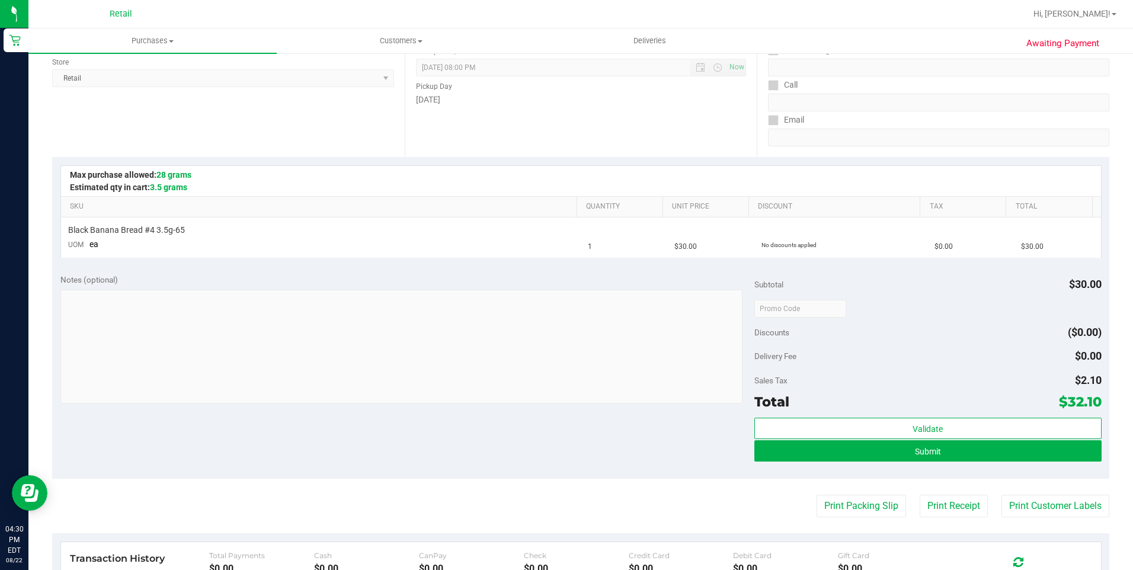
scroll to position [178, 0]
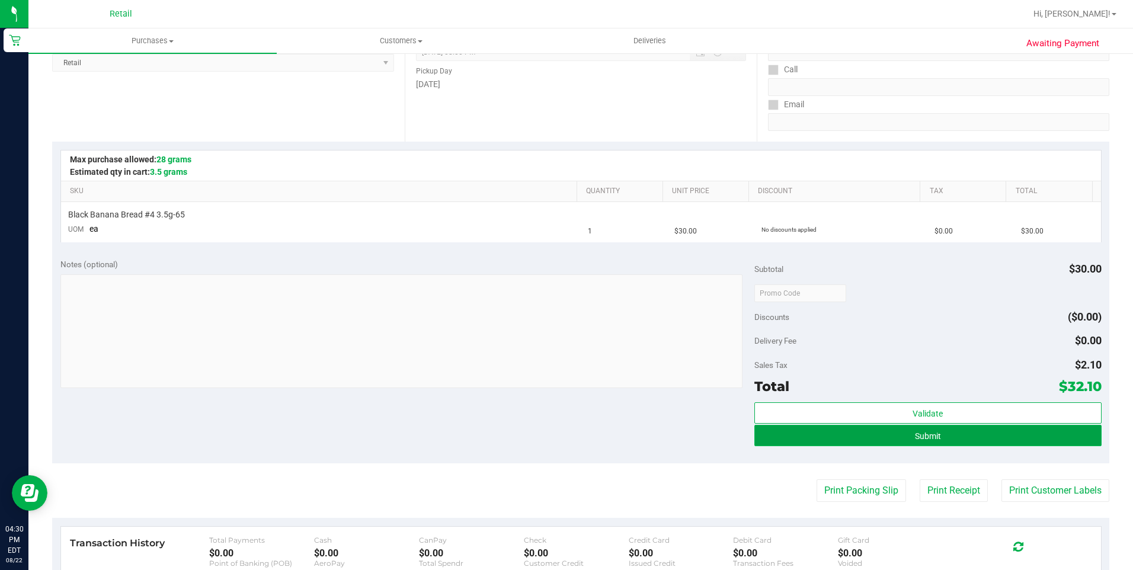
click at [944, 433] on button "Submit" at bounding box center [927, 435] width 347 height 21
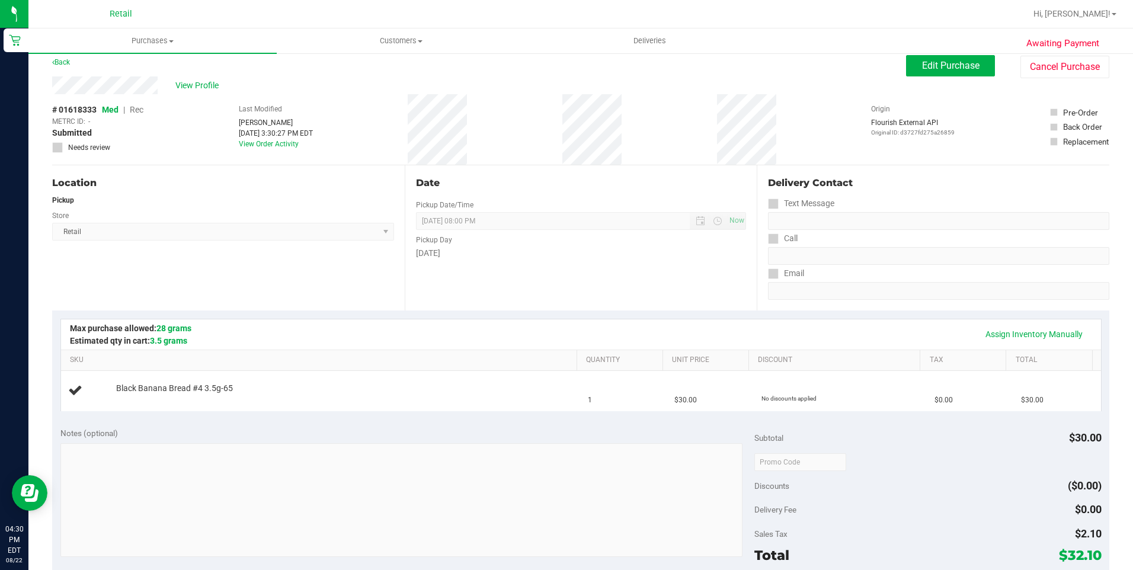
scroll to position [0, 0]
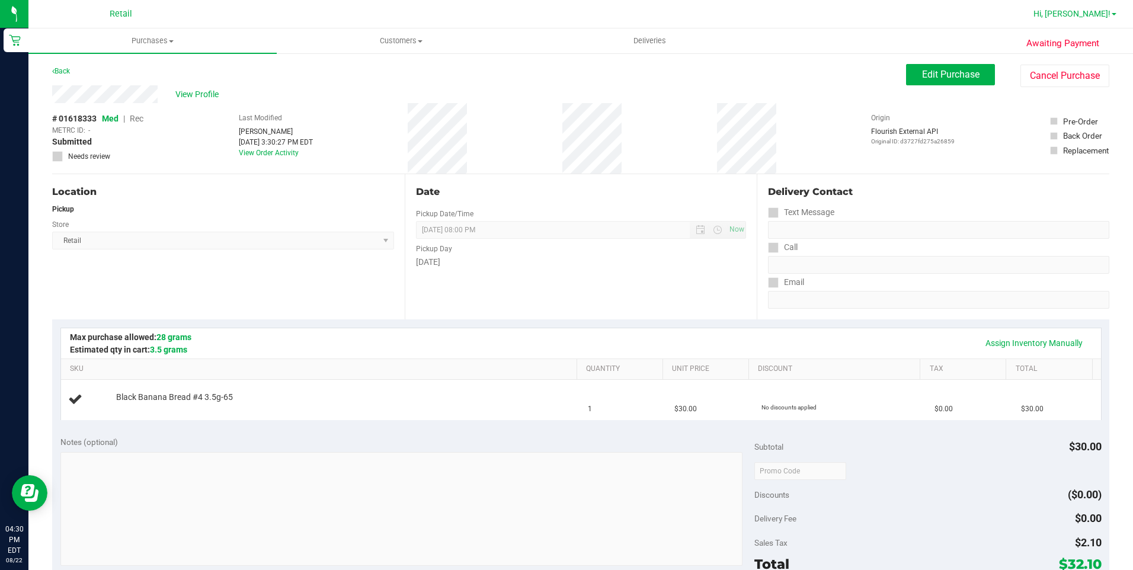
click at [1105, 13] on span "Hi, [PERSON_NAME]!" at bounding box center [1071, 13] width 77 height 9
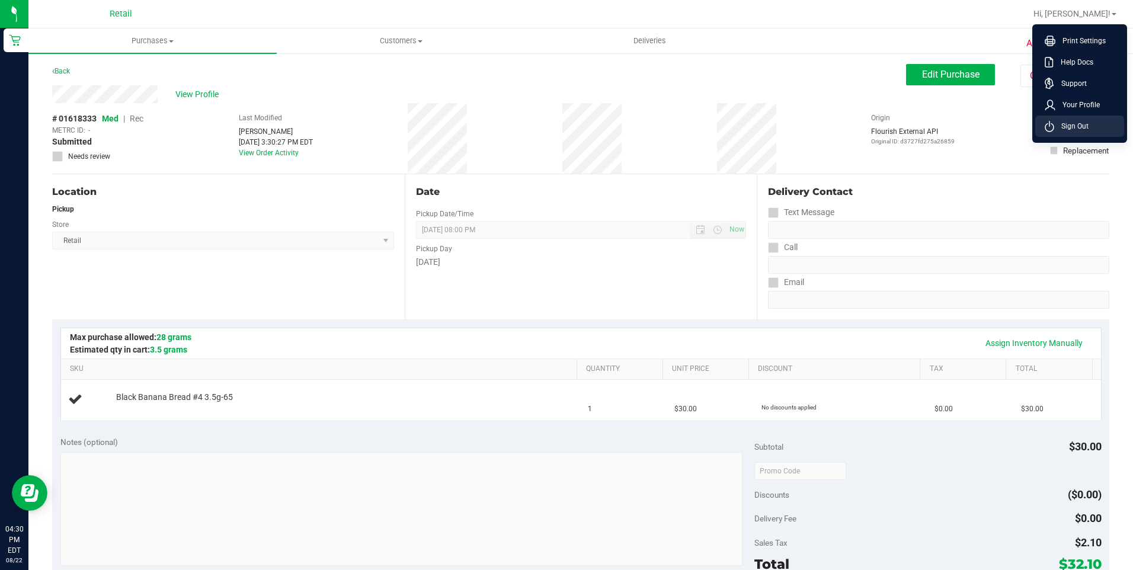
click at [1087, 120] on span "Sign Out" at bounding box center [1071, 126] width 34 height 12
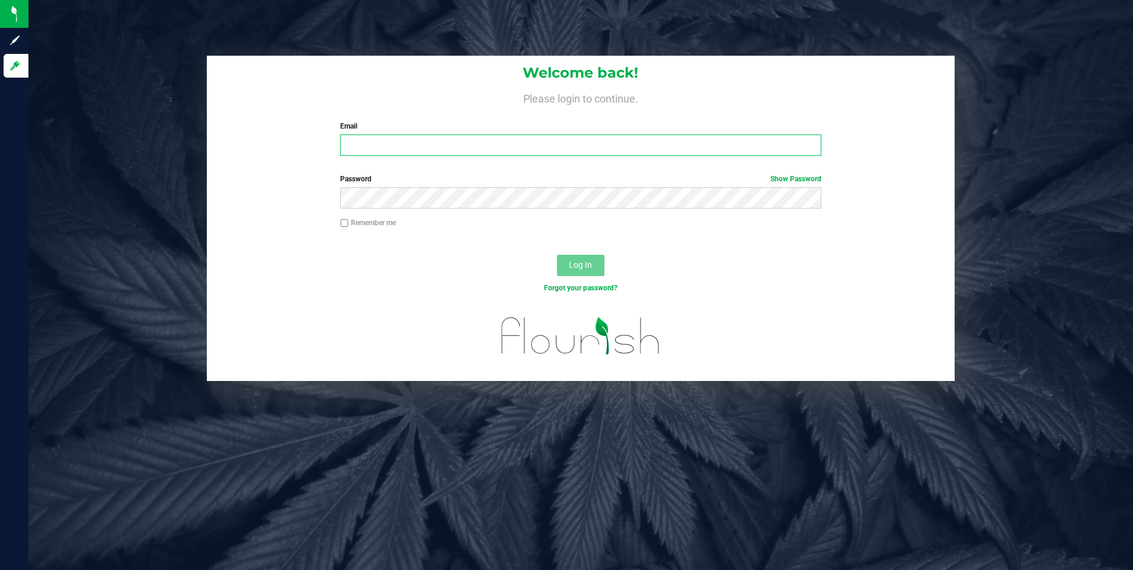
type input "[EMAIL_ADDRESS][DOMAIN_NAME]"
click at [424, 146] on input "[EMAIL_ADDRESS][DOMAIN_NAME]" at bounding box center [580, 144] width 481 height 21
drag, startPoint x: 486, startPoint y: 148, endPoint x: 236, endPoint y: 148, distance: 249.4
click at [236, 148] on div "Welcome back! Please login to continue. Email [EMAIL_ADDRESS][DOMAIN_NAME] Requ…" at bounding box center [581, 111] width 748 height 110
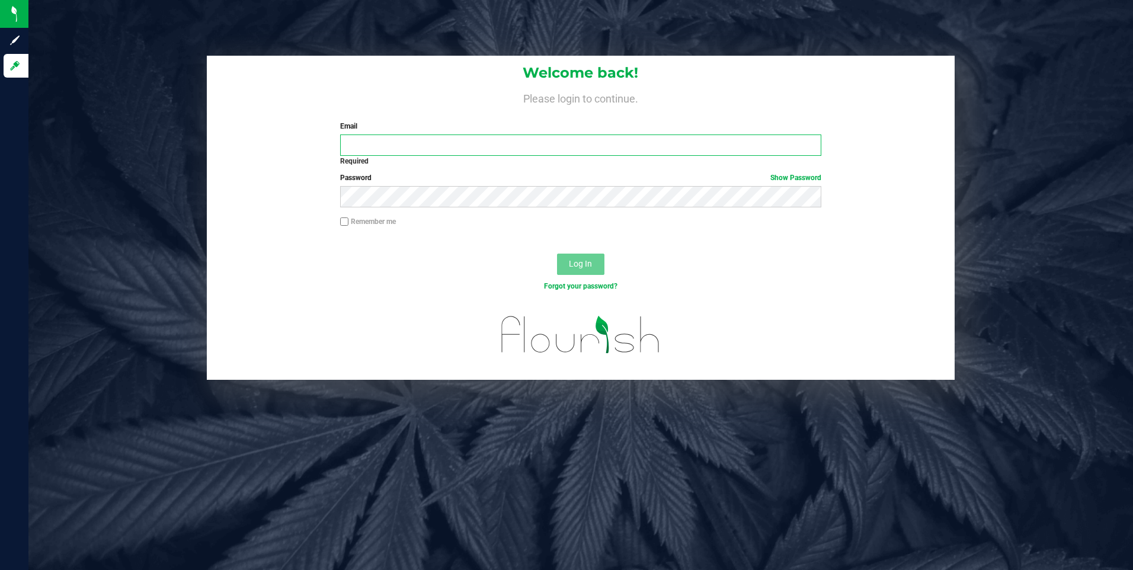
type input "[EMAIL_ADDRESS][DOMAIN_NAME]"
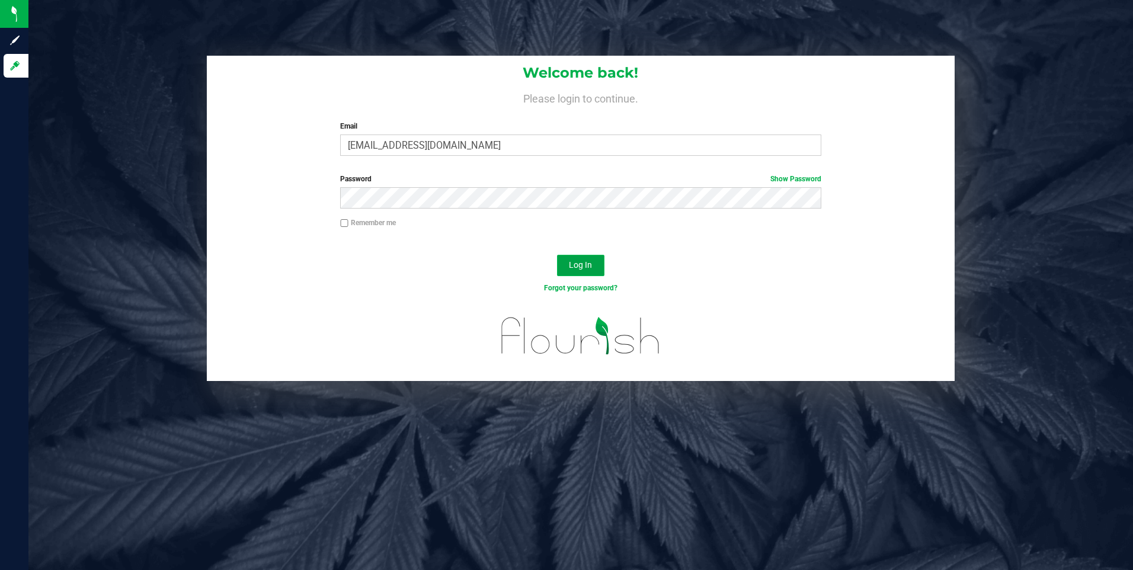
click at [575, 267] on span "Log In" at bounding box center [580, 264] width 23 height 9
